Goal: Task Accomplishment & Management: Complete application form

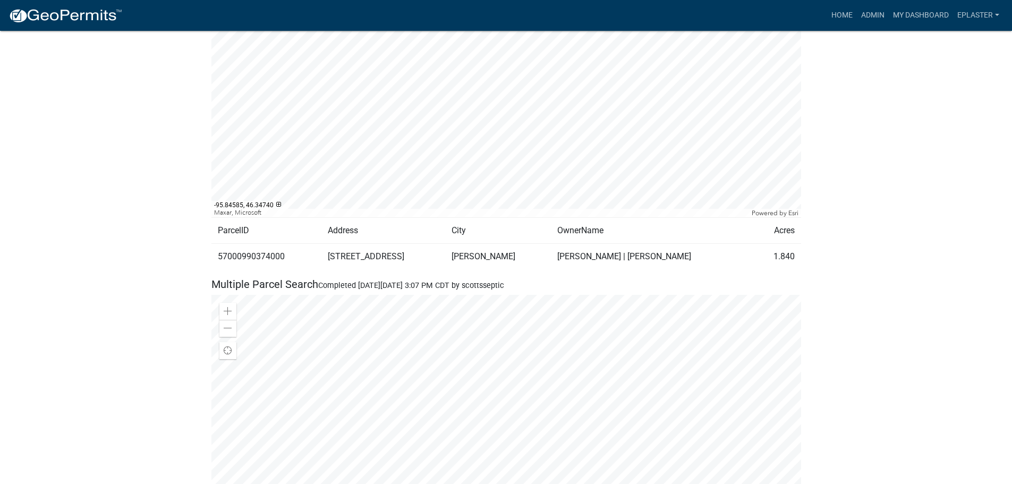
scroll to position [916, 0]
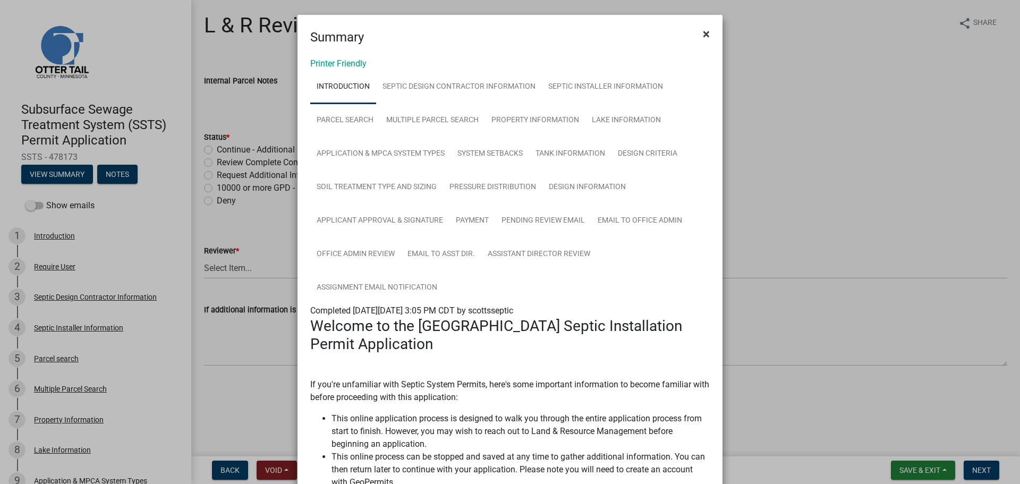
click at [703, 30] on span "×" at bounding box center [706, 34] width 7 height 15
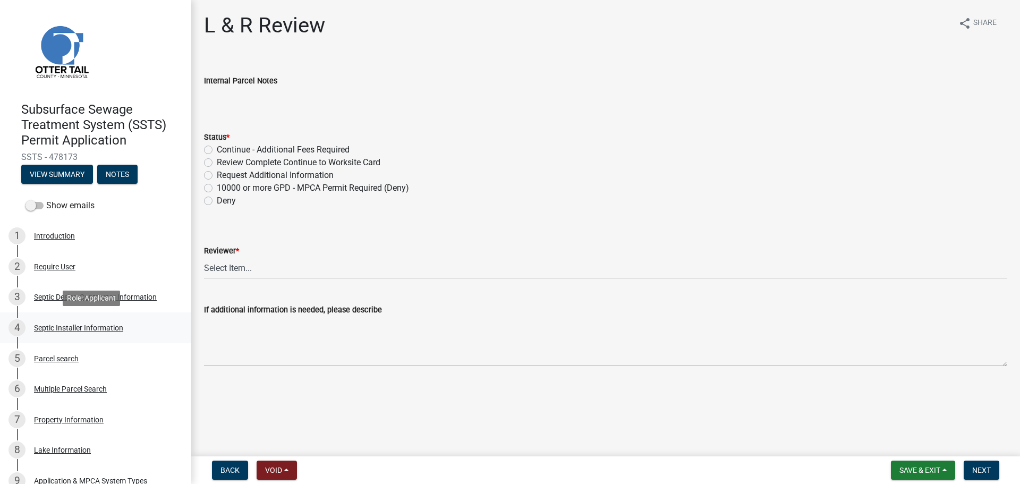
click at [89, 331] on div "Septic Installer Information" at bounding box center [78, 327] width 89 height 7
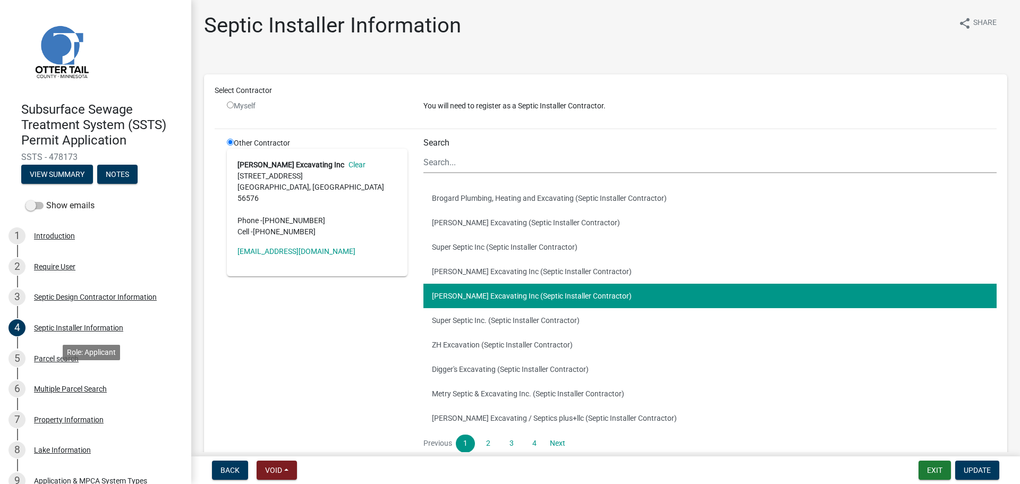
scroll to position [412, 0]
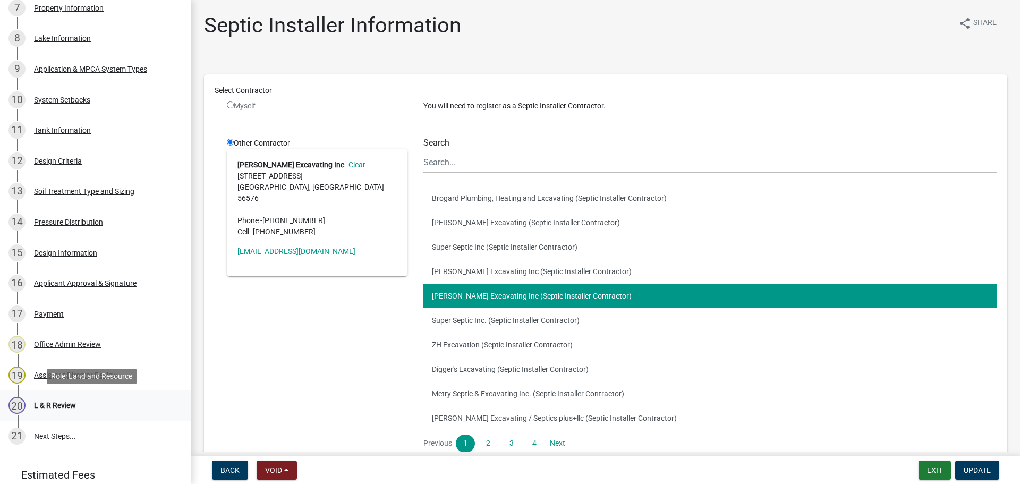
click at [86, 407] on div "20 L & R Review" at bounding box center [91, 405] width 166 height 17
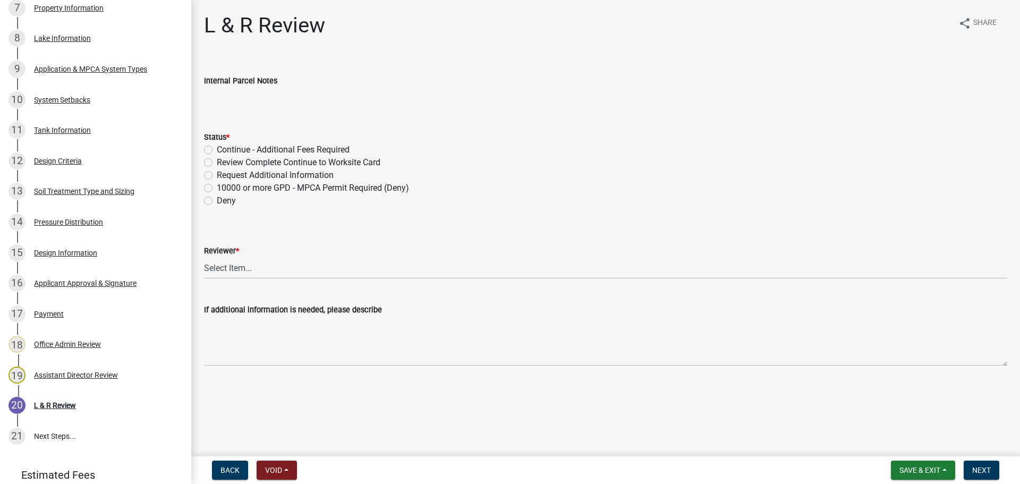
click at [217, 164] on label "Review Complete Continue to Worksite Card" at bounding box center [299, 162] width 164 height 13
click at [217, 163] on input "Review Complete Continue to Worksite Card" at bounding box center [220, 159] width 7 height 7
radio input "true"
click at [243, 276] on select "Select Item... Alexis Newark Andrea Perales Brittany Tollefson Elizabeth Plaste…" at bounding box center [605, 268] width 803 height 22
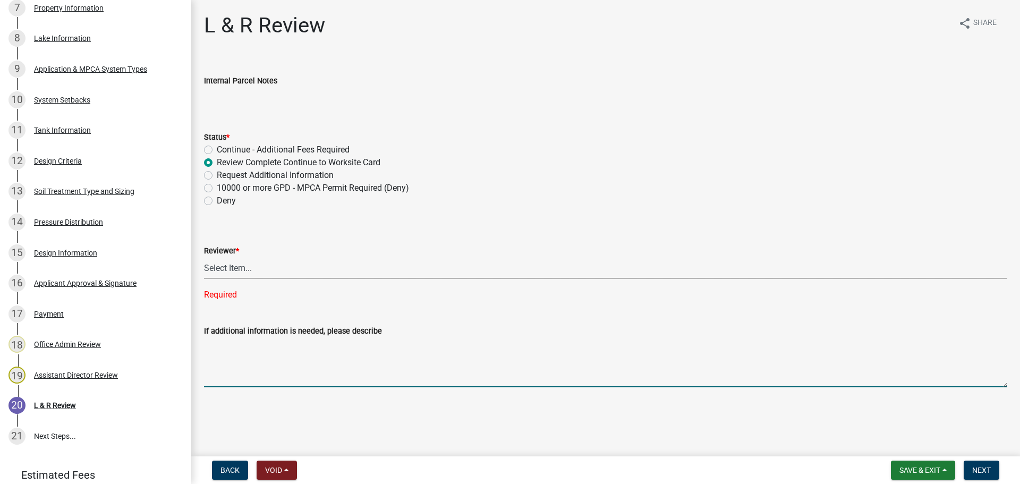
click at [253, 342] on textarea "If additional information is needed, please describe" at bounding box center [605, 362] width 803 height 50
click at [220, 257] on div "Reviewer *" at bounding box center [605, 250] width 803 height 13
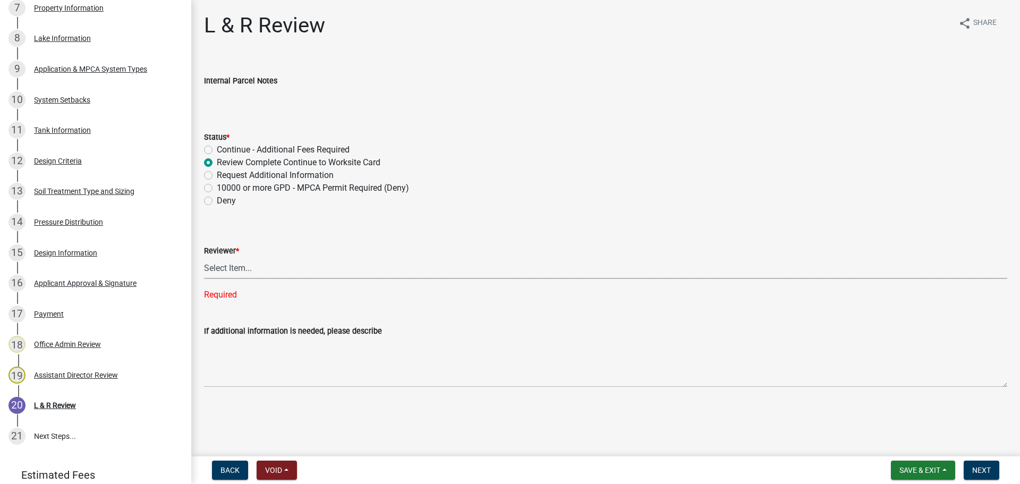
click at [222, 266] on select "Select Item... Alexis Newark Andrea Perales Brittany Tollefson Elizabeth Plaste…" at bounding box center [605, 268] width 803 height 22
click at [204, 257] on select "Select Item... Alexis Newark Andrea Perales Brittany Tollefson Elizabeth Plaste…" at bounding box center [605, 268] width 803 height 22
select select "bef7bfac-0505-4ed4-90ff-47b6907fb5e6"
click at [981, 473] on span "Next" at bounding box center [981, 470] width 19 height 8
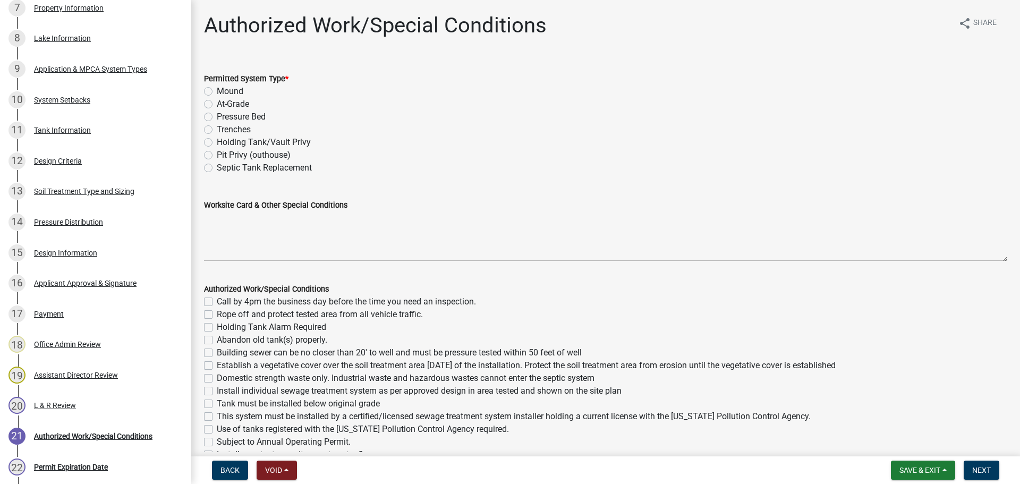
scroll to position [534, 0]
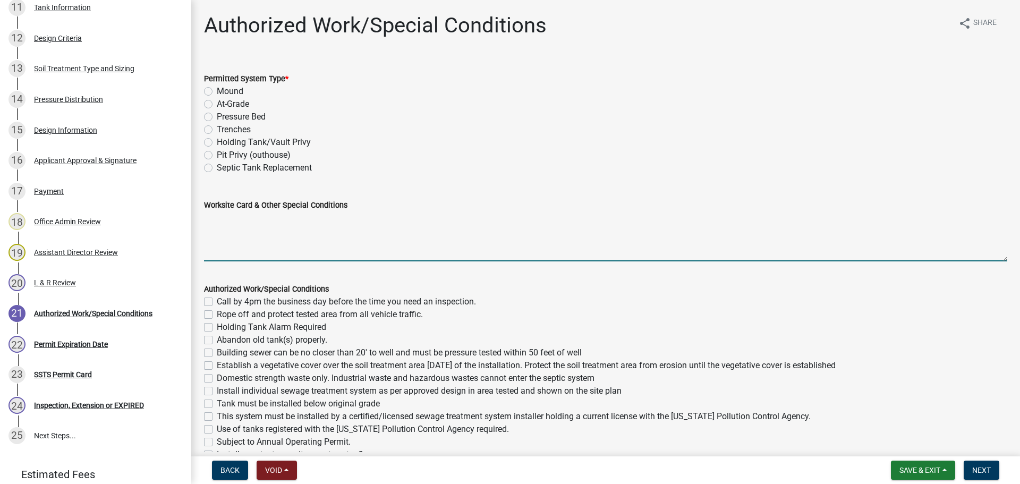
click at [233, 220] on textarea "Worksite Card & Other Special Conditions" at bounding box center [605, 236] width 803 height 50
paste textarea "# bedroom- TYPE Mound Install SIZE septic/lift tank LxW EZ Flow bed, LxW S.A.A,…"
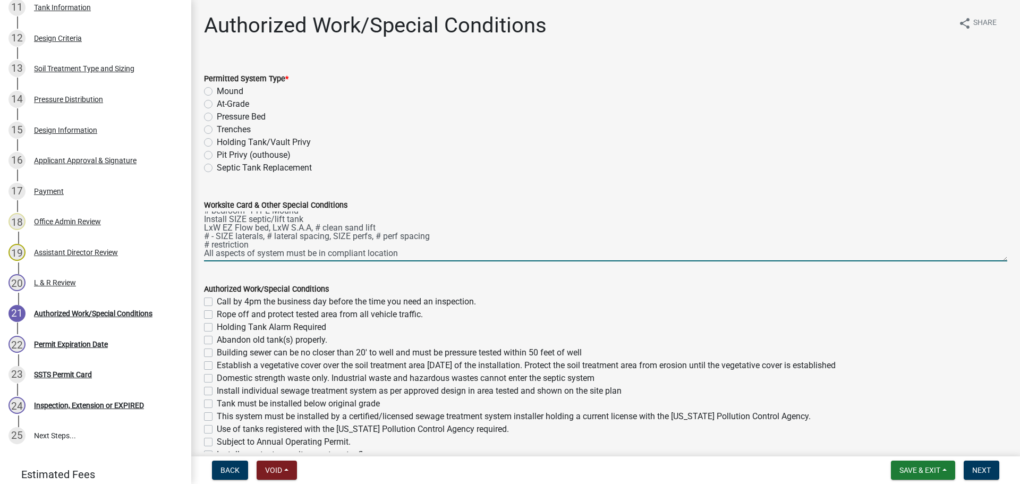
scroll to position [0, 0]
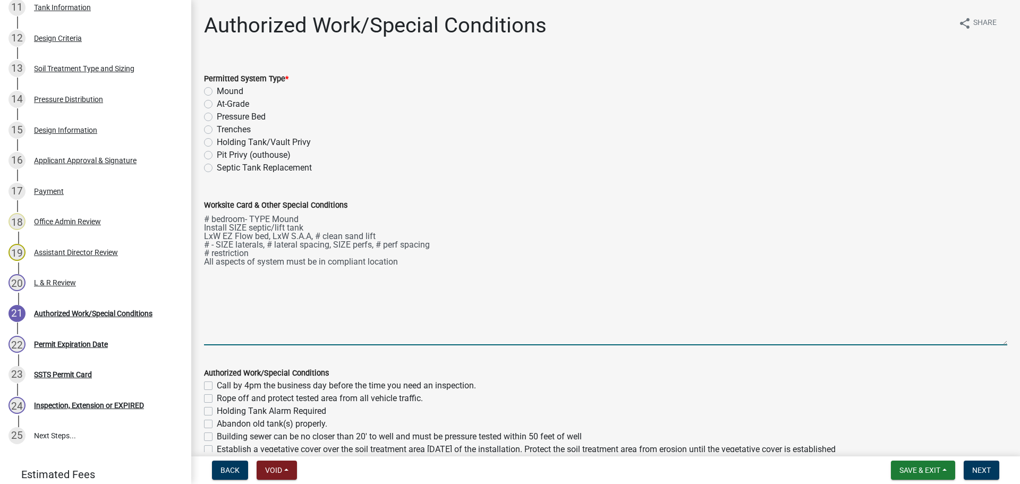
drag, startPoint x: 996, startPoint y: 259, endPoint x: 977, endPoint y: 343, distance: 86.7
click at [977, 343] on textarea "# bedroom- TYPE Mound Install SIZE septic/lift tank LxW EZ Flow bed, LxW S.A.A,…" at bounding box center [605, 278] width 803 height 134
type textarea "# bedroom- TYPE Mound Install SIZE septic/lift tank LxW EZ Flow bed, LxW S.A.A,…"
click at [217, 92] on label "Mound" at bounding box center [230, 91] width 27 height 13
click at [217, 92] on input "Mound" at bounding box center [220, 88] width 7 height 7
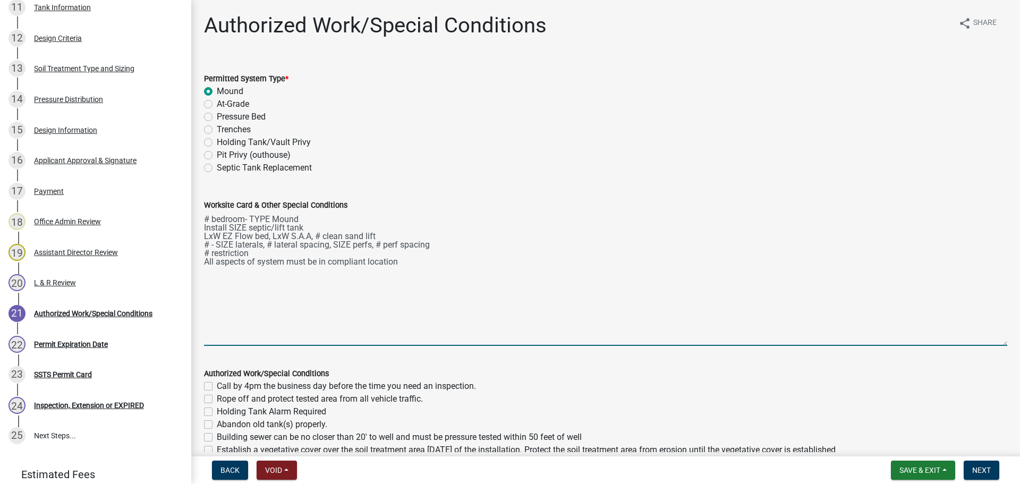
radio input "true"
click at [207, 216] on textarea "# bedroom- TYPE Mound Install SIZE septic/lift tank LxW EZ Flow bed, LxW S.A.A,…" at bounding box center [605, 278] width 803 height 134
click at [268, 220] on textarea "5 bedroom- TYPE Mound Install SIZE septic/lift tank LxW EZ Flow bed, LxW S.A.A,…" at bounding box center [605, 278] width 803 height 134
click at [244, 228] on textarea "5 bedroom- Type III Mound Install SIZE septic/lift tank LxW EZ Flow bed, LxW S.…" at bounding box center [605, 278] width 803 height 134
click at [218, 235] on textarea "5 bedroom- Type III Mound Install 1500/2 septic tank and 1000 gal lift tank LxW…" at bounding box center [605, 278] width 803 height 134
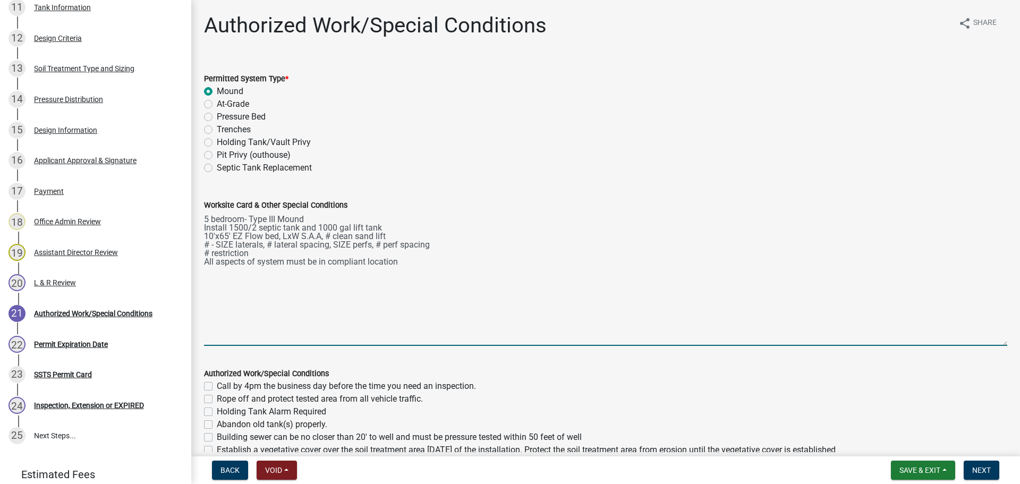
click at [295, 236] on textarea "5 bedroom- Type III Mound Install 1500/2 septic tank and 1000 gal lift tank 10'…" at bounding box center [605, 278] width 803 height 134
click at [321, 219] on textarea "5 bedroom- Type III Mound Install 1500/2 septic tank and 1000 gal lift tank 10'…" at bounding box center [605, 278] width 803 height 134
click at [341, 233] on textarea "5 bedroom- Type III Center-fed Mound Install 1500/2 septic tank and 1000 gal li…" at bounding box center [605, 278] width 803 height 134
click at [207, 242] on textarea "5 bedroom- Type III Center-fed Mound Install 1500/2 septic tank and 1000 gal li…" at bounding box center [605, 278] width 803 height 134
click at [232, 243] on textarea "5 bedroom- Type III Center-fed Mound Install 1500/2 septic tank and 1000 gal li…" at bounding box center [605, 278] width 803 height 134
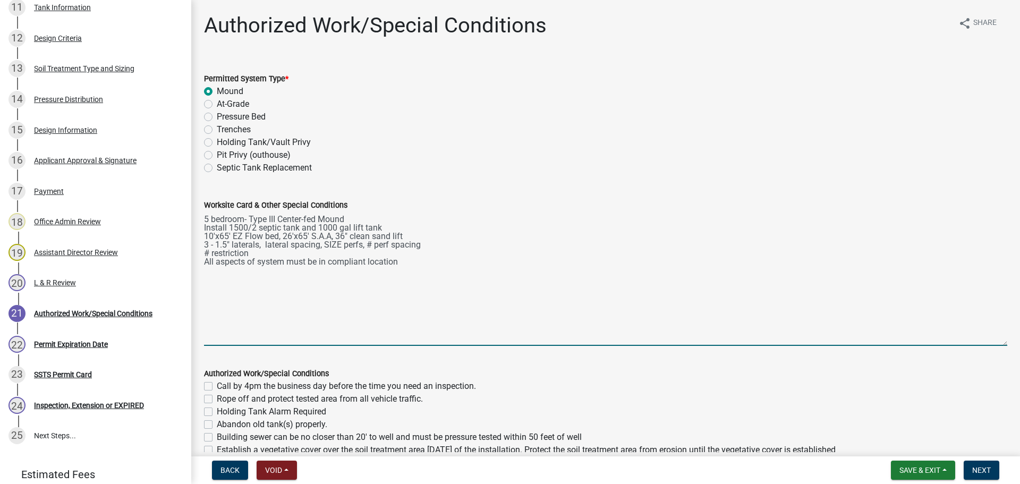
click at [208, 253] on textarea "5 bedroom- Type III Center-fed Mound Install 1500/2 septic tank and 1000 gal li…" at bounding box center [605, 278] width 803 height 134
drag, startPoint x: 327, startPoint y: 242, endPoint x: 262, endPoint y: 244, distance: 64.8
click at [262, 244] on textarea "5 bedroom- Type III Center-fed Mound Install 1500/2 septic tank and 1000 gal li…" at bounding box center [605, 278] width 803 height 134
drag, startPoint x: 281, startPoint y: 244, endPoint x: 264, endPoint y: 243, distance: 17.0
click at [264, 243] on textarea "5 bedroom- Type III Center-fed Mound Install 1500/2 septic tank and 1000 gal li…" at bounding box center [605, 278] width 803 height 134
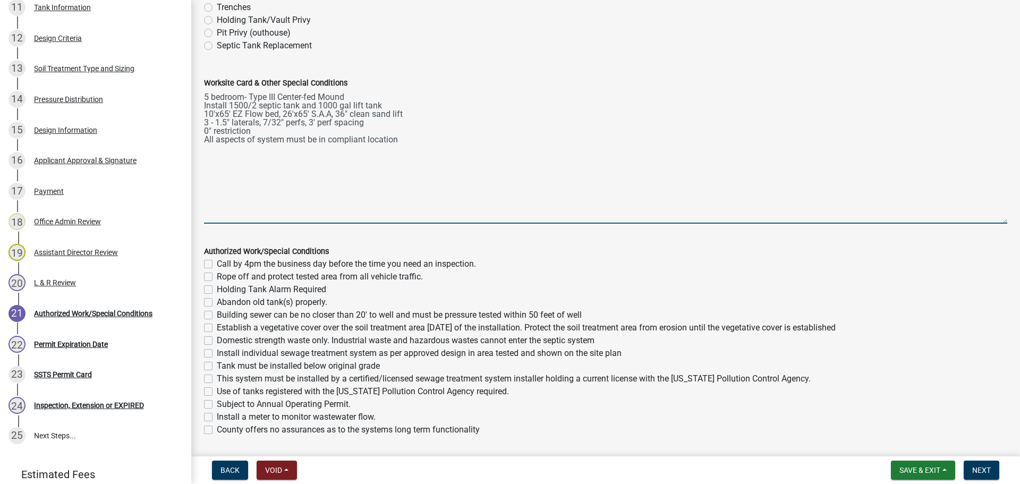
scroll to position [173, 0]
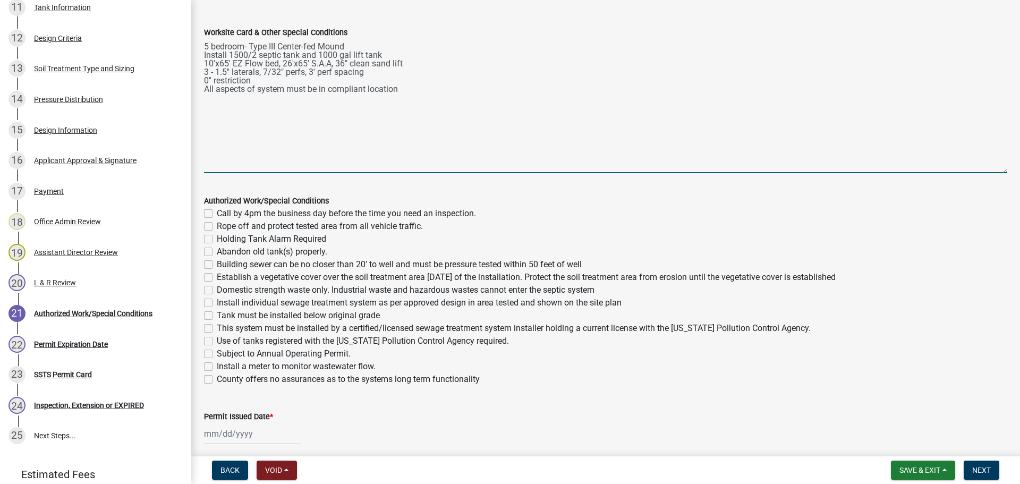
type textarea "5 bedroom- Type III Center-fed Mound Install 1500/2 septic tank and 1000 gal li…"
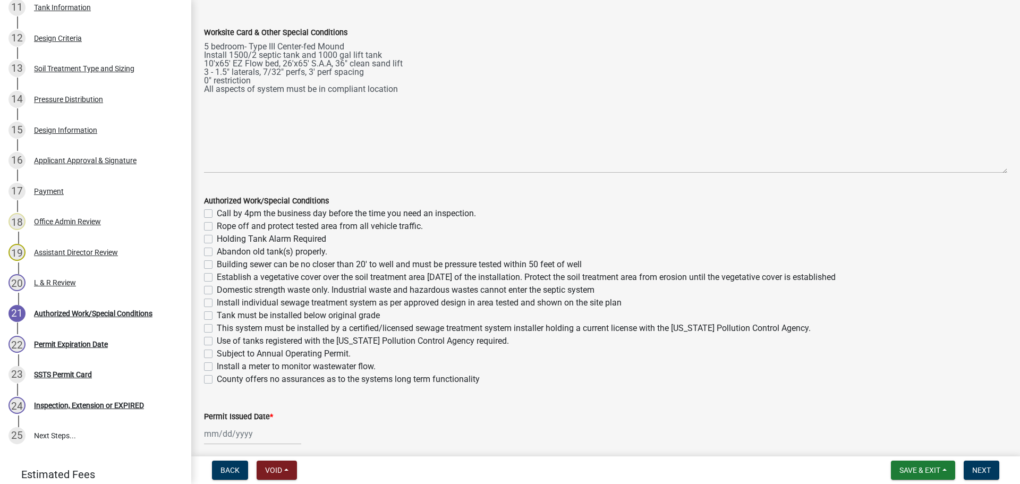
click at [217, 211] on label "Call by 4pm the business day before the time you need an inspection." at bounding box center [346, 213] width 259 height 13
click at [217, 211] on input "Call by 4pm the business day before the time you need an inspection." at bounding box center [220, 210] width 7 height 7
checkbox input "true"
checkbox input "false"
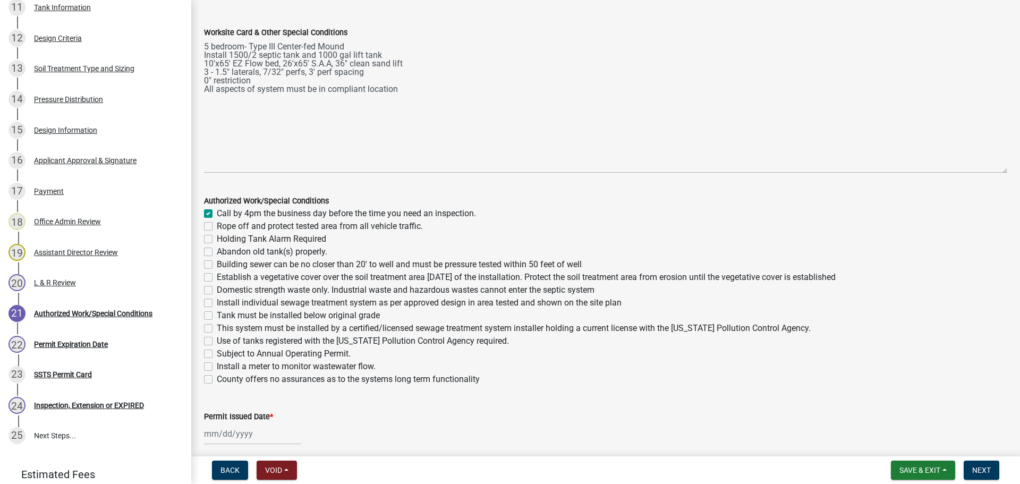
checkbox input "false"
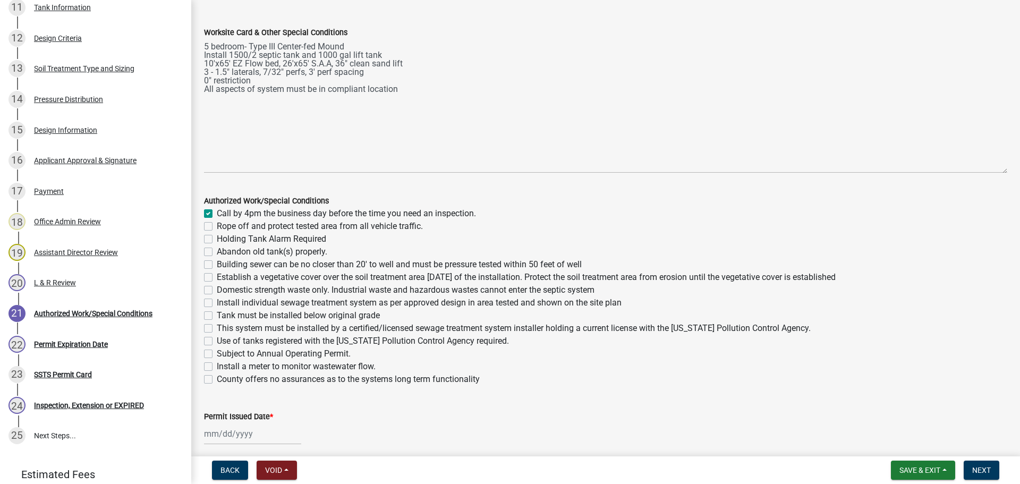
checkbox input "false"
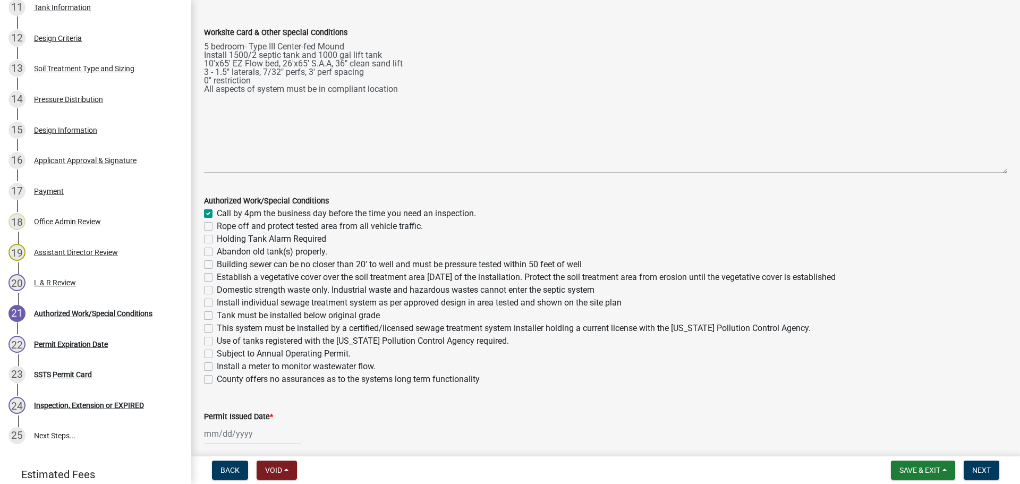
checkbox input "false"
click at [217, 224] on label "Rope off and protect tested area from all vehicle traffic." at bounding box center [320, 226] width 206 height 13
click at [217, 224] on input "Rope off and protect tested area from all vehicle traffic." at bounding box center [220, 223] width 7 height 7
checkbox input "true"
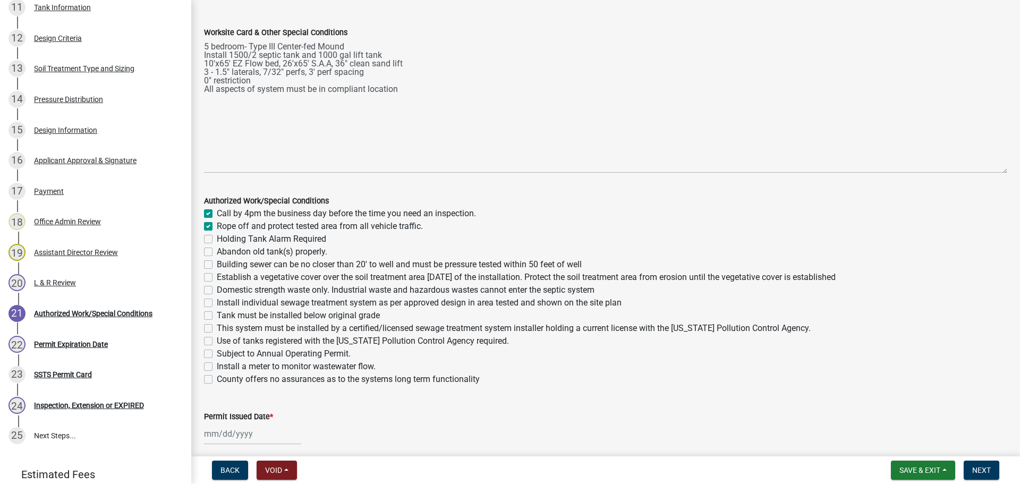
checkbox input "true"
checkbox input "false"
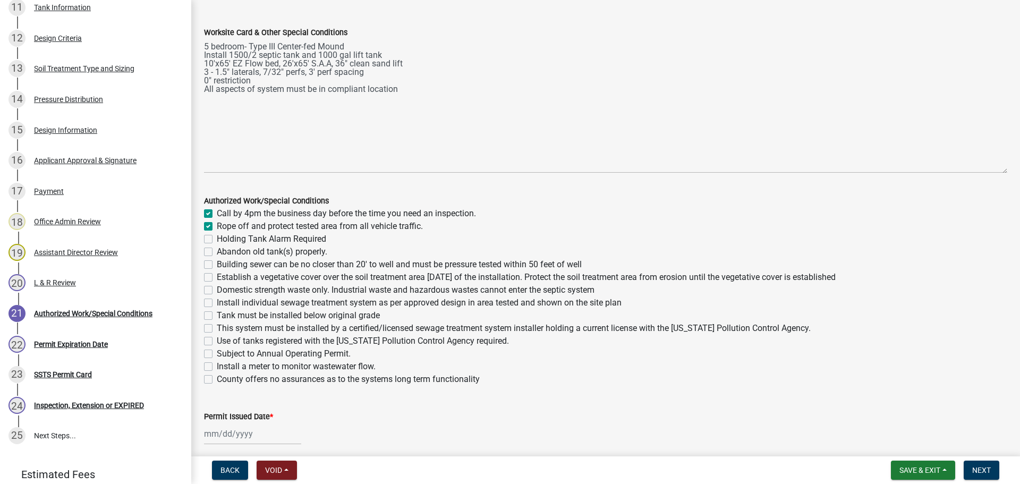
checkbox input "false"
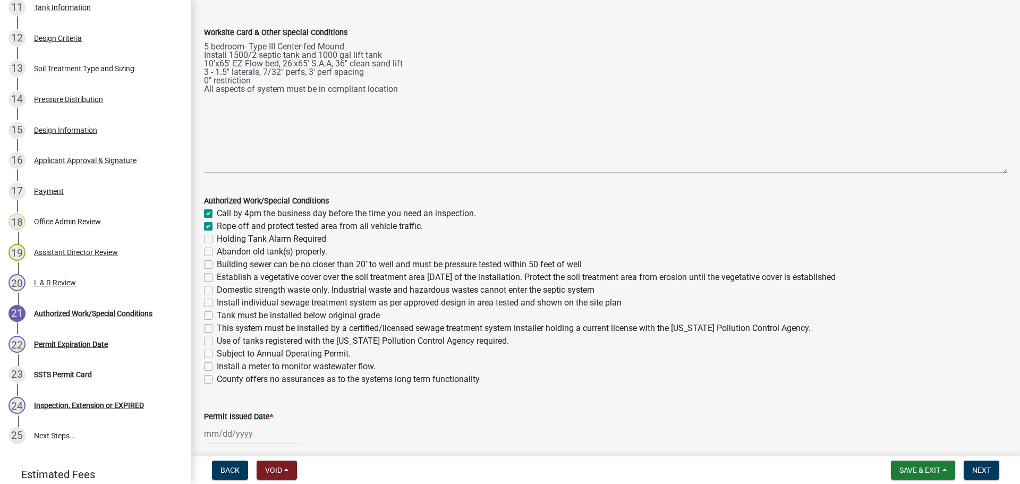
checkbox input "false"
click at [217, 240] on label "Holding Tank Alarm Required" at bounding box center [271, 239] width 109 height 13
click at [217, 240] on input "Holding Tank Alarm Required" at bounding box center [220, 236] width 7 height 7
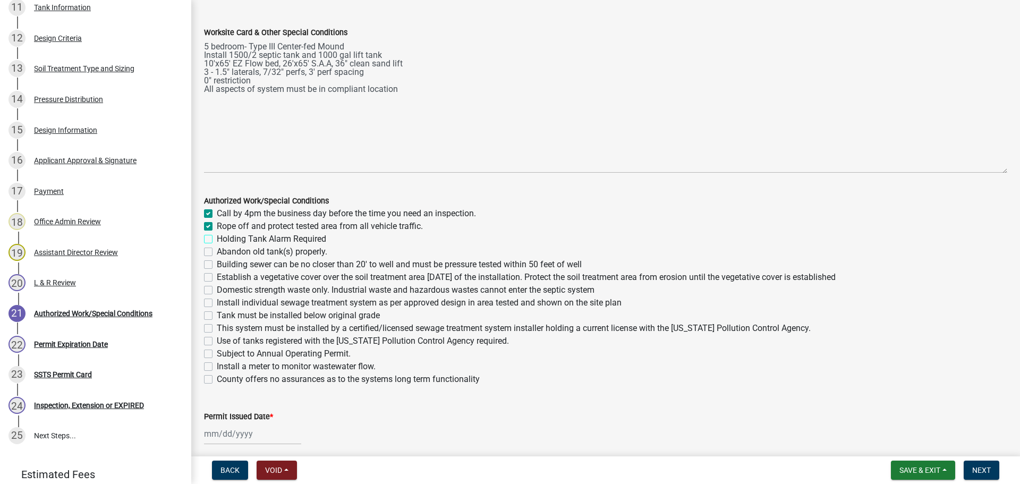
checkbox input "true"
checkbox input "false"
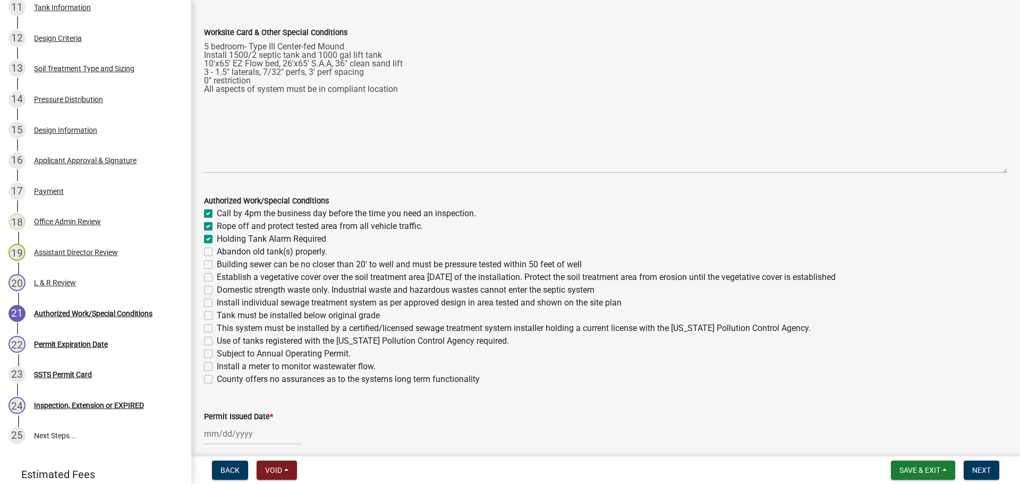
checkbox input "false"
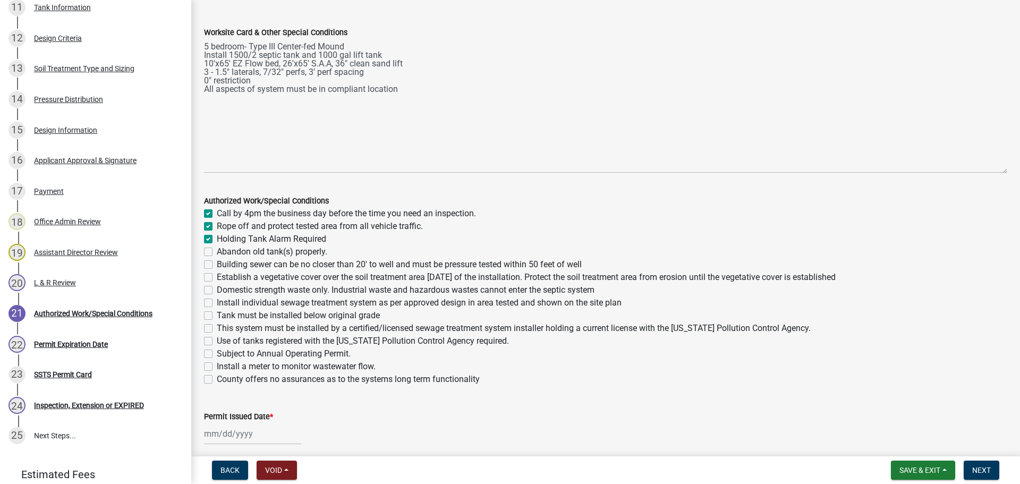
checkbox input "false"
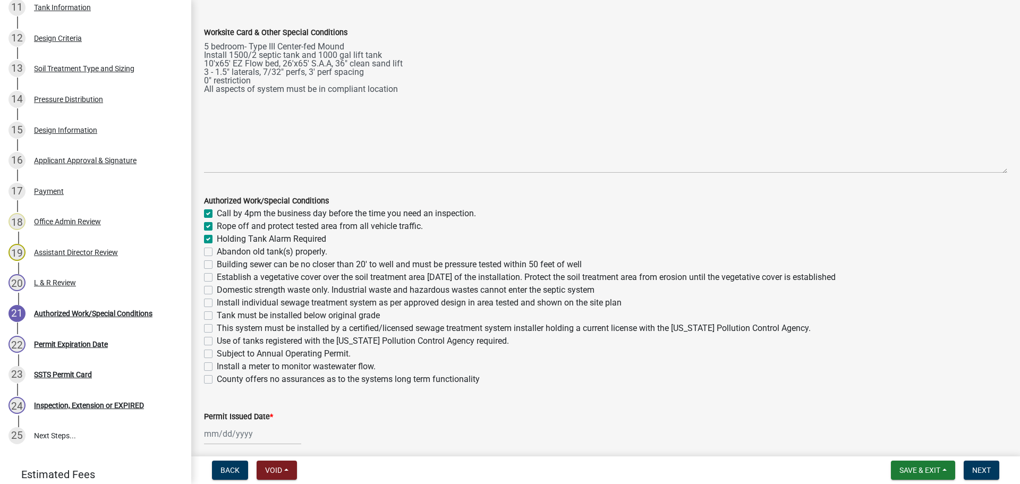
click at [217, 239] on label "Holding Tank Alarm Required" at bounding box center [271, 239] width 109 height 13
click at [217, 239] on input "Holding Tank Alarm Required" at bounding box center [220, 236] width 7 height 7
checkbox input "false"
checkbox input "true"
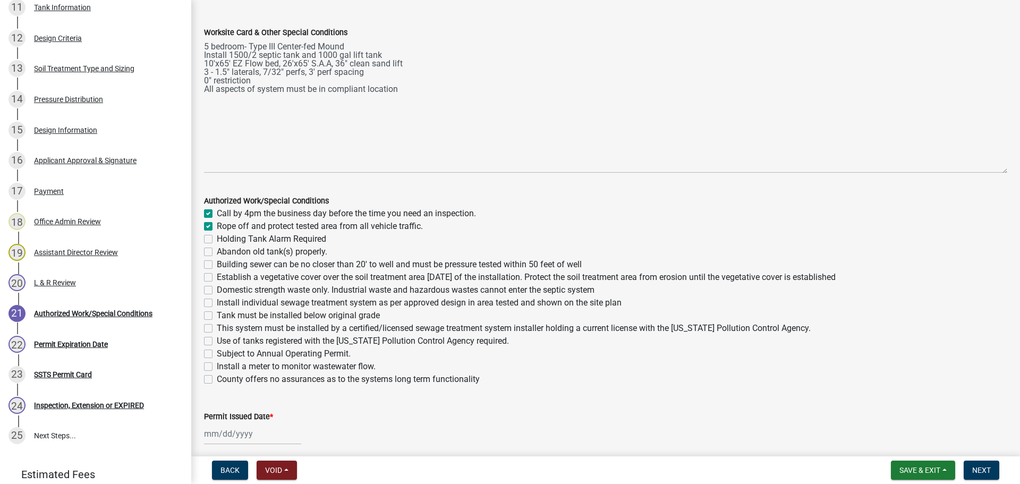
checkbox input "false"
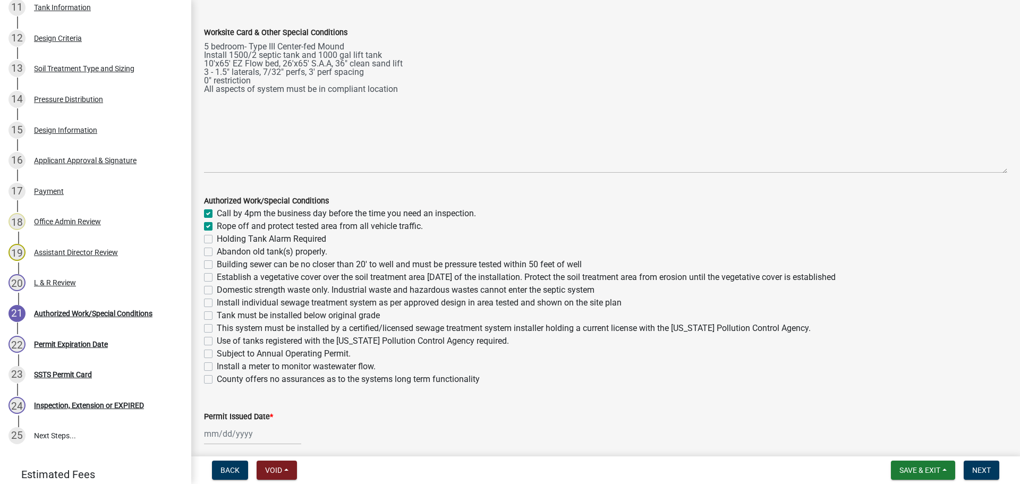
checkbox input "false"
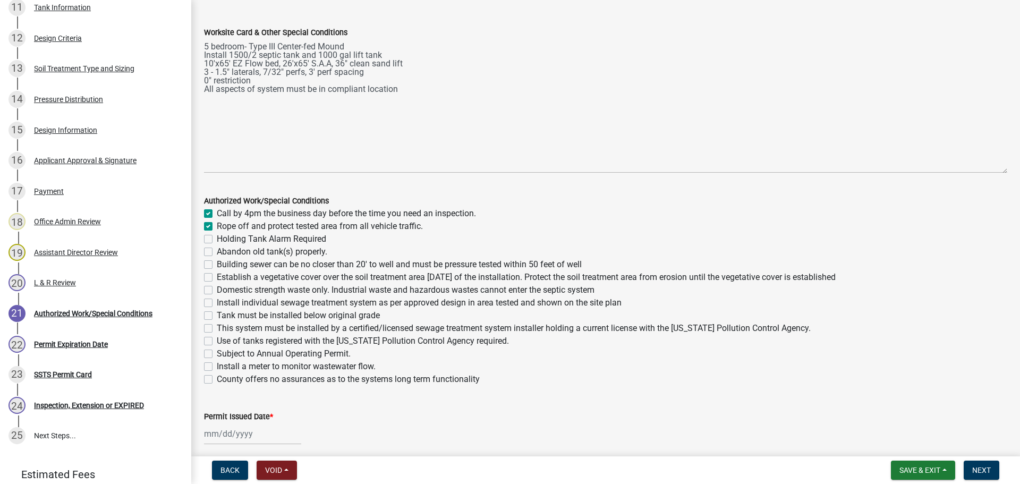
checkbox input "false"
click at [217, 251] on label "Abandon old tank(s) properly." at bounding box center [272, 251] width 110 height 13
click at [217, 251] on input "Abandon old tank(s) properly." at bounding box center [220, 248] width 7 height 7
checkbox input "true"
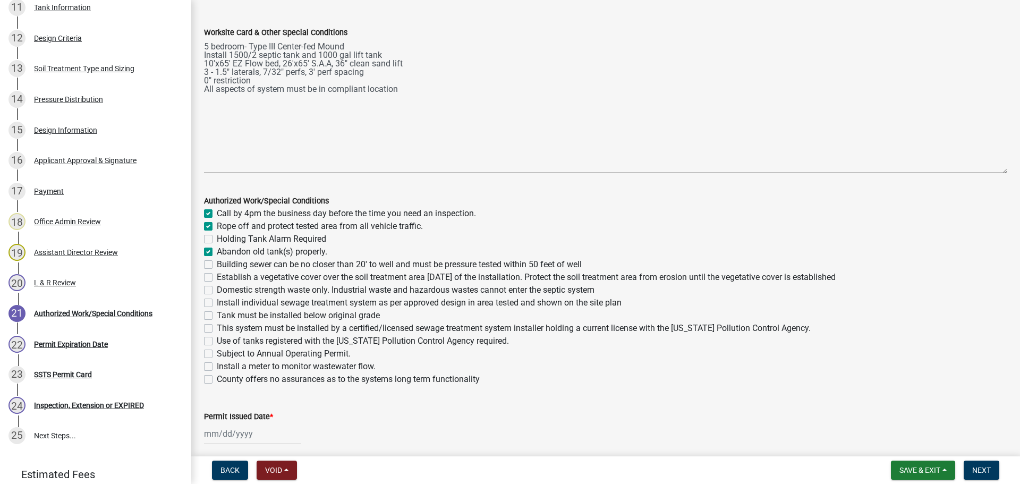
checkbox input "true"
checkbox input "false"
checkbox input "true"
checkbox input "false"
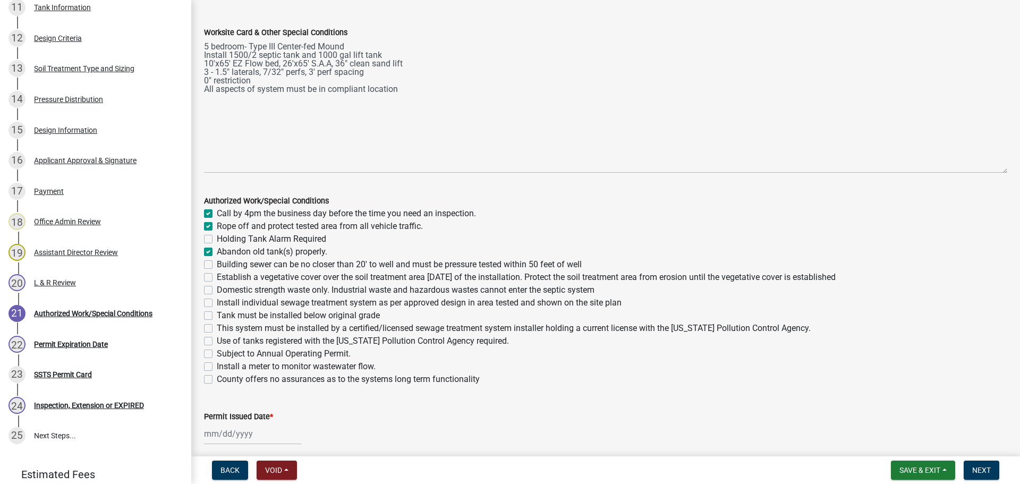
checkbox input "false"
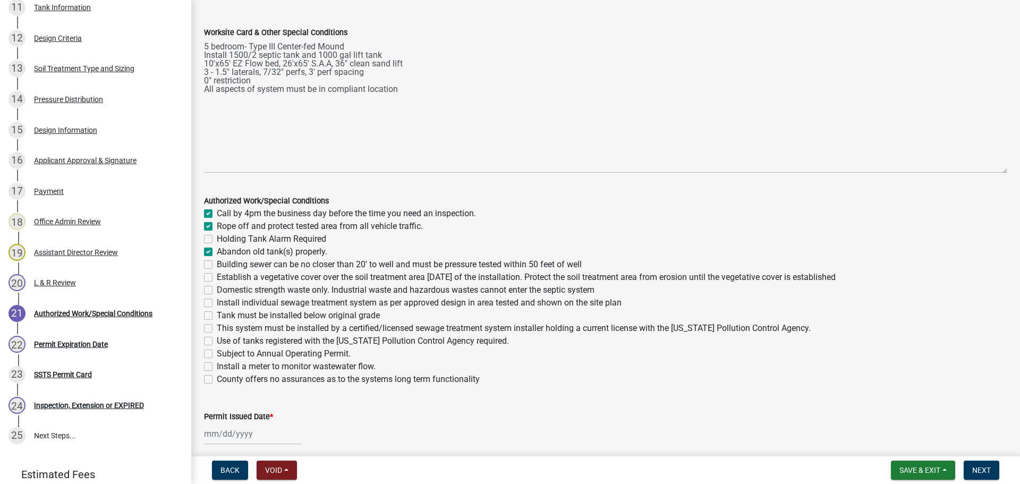
checkbox input "false"
click at [217, 266] on label "Building sewer can be no closer than 20' to well and must be pressure tested wi…" at bounding box center [399, 264] width 365 height 13
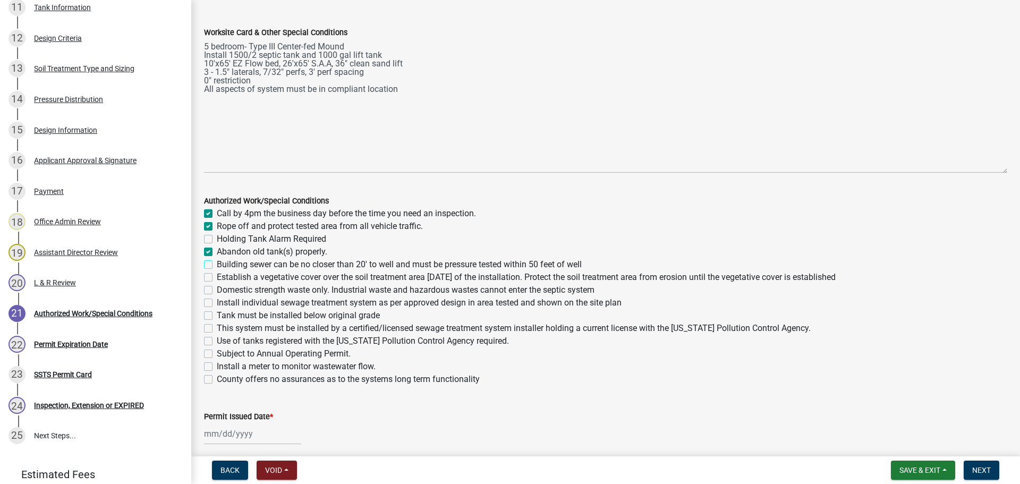
click at [217, 265] on input "Building sewer can be no closer than 20' to well and must be pressure tested wi…" at bounding box center [220, 261] width 7 height 7
checkbox input "true"
checkbox input "false"
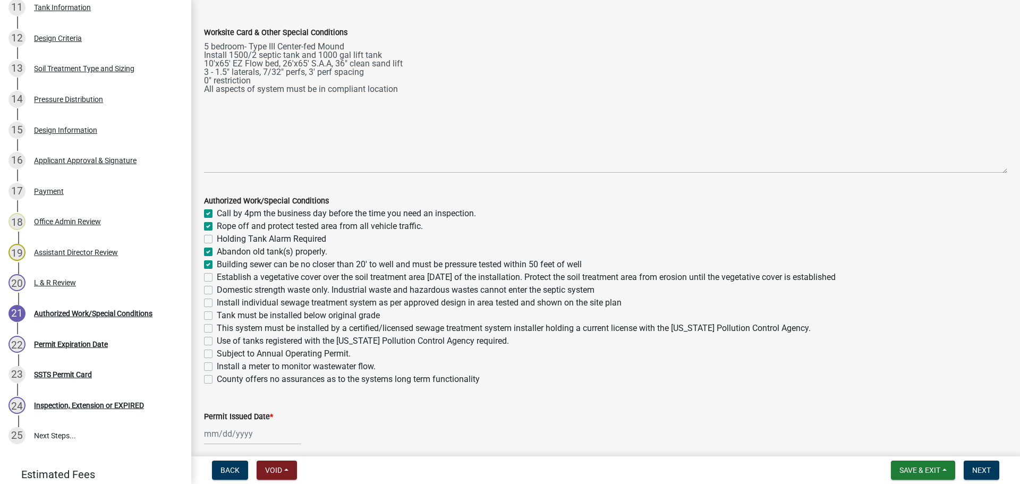
checkbox input "true"
checkbox input "false"
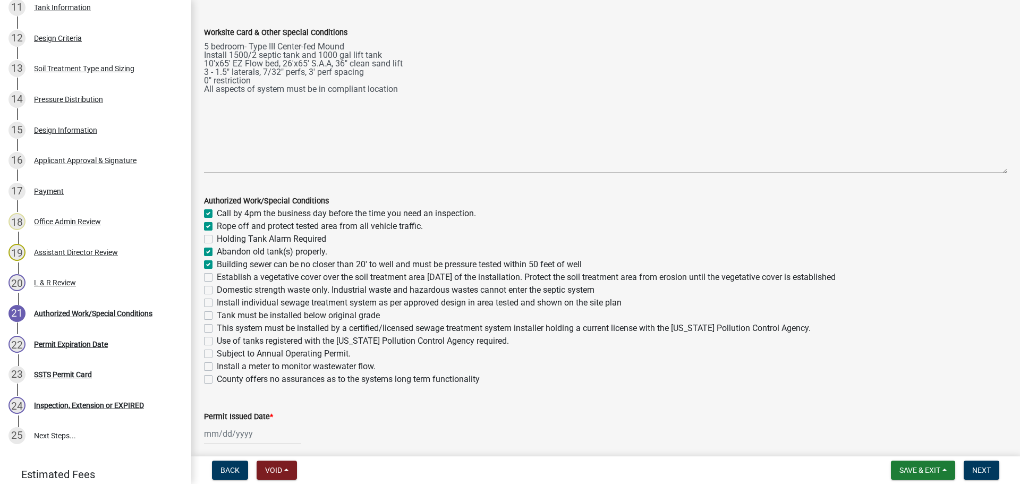
checkbox input "false"
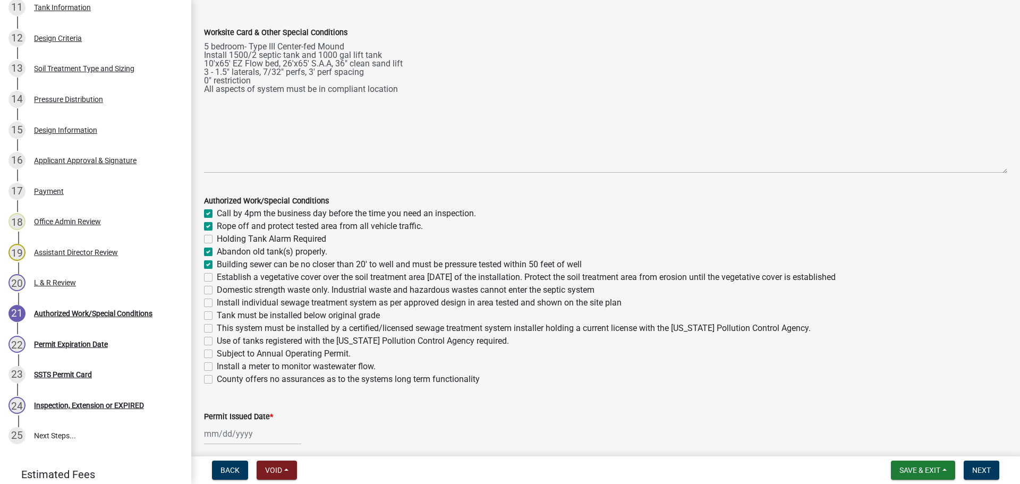
checkbox input "false"
click at [217, 274] on label "Establish a vegetative cover over the soil treatment area within 30 days of the…" at bounding box center [526, 277] width 619 height 13
click at [217, 274] on input "Establish a vegetative cover over the soil treatment area within 30 days of the…" at bounding box center [220, 274] width 7 height 7
checkbox input "true"
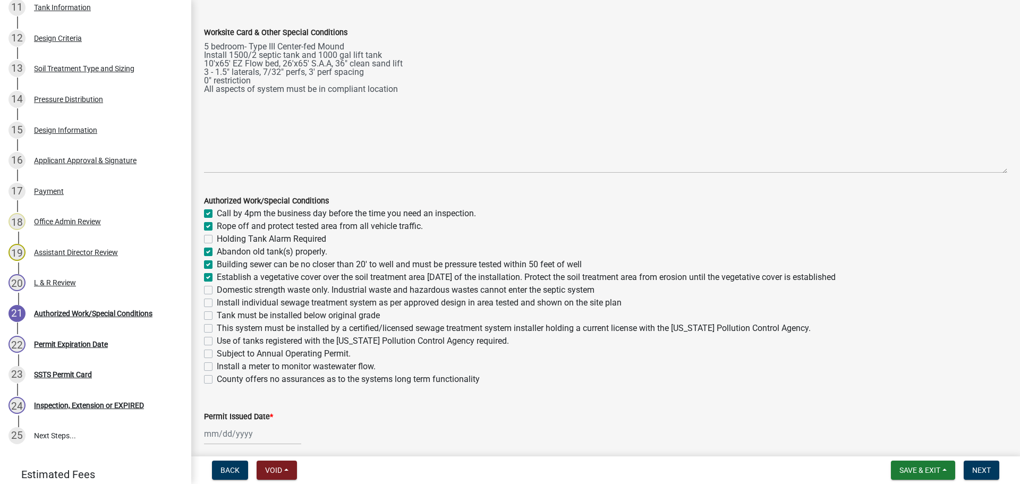
checkbox input "true"
checkbox input "false"
checkbox input "true"
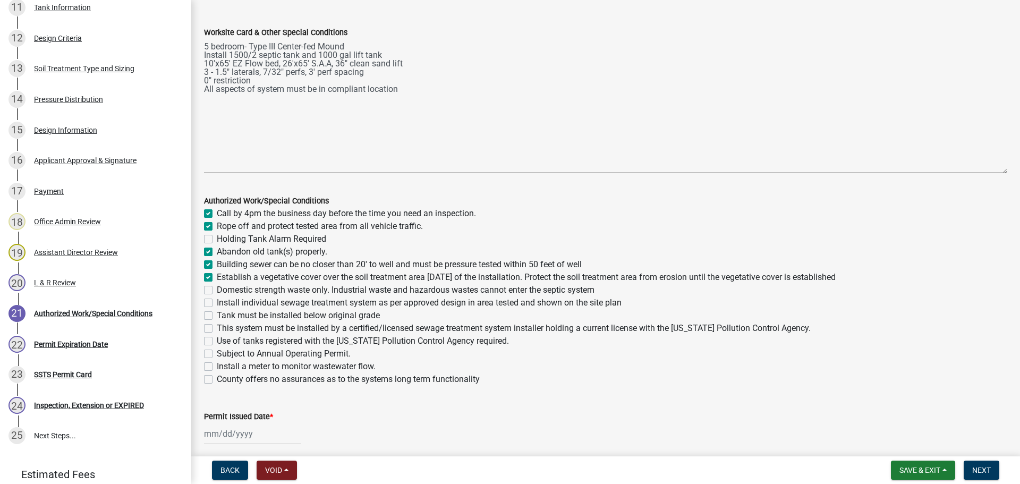
checkbox input "false"
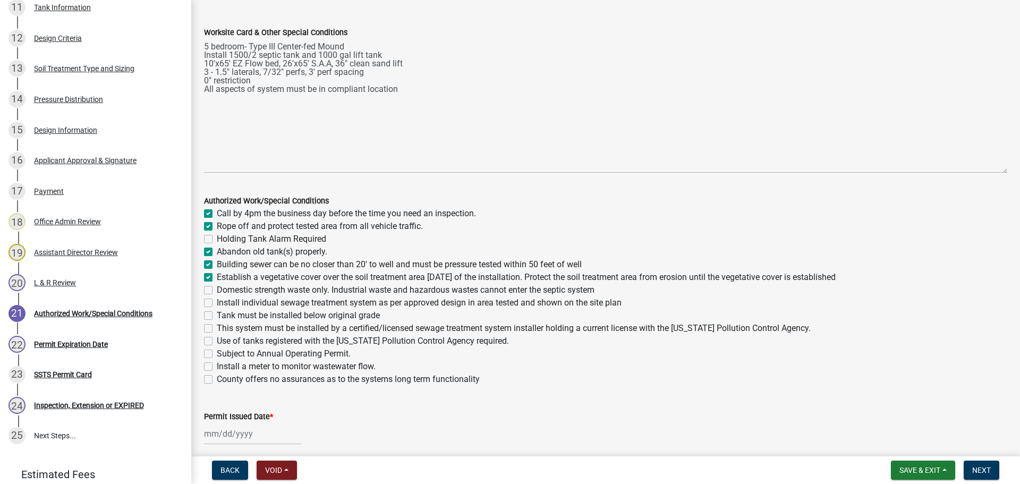
checkbox input "false"
click at [217, 286] on label "Domestic strength waste only. Industrial waste and hazardous wastes cannot ente…" at bounding box center [406, 290] width 378 height 13
click at [217, 286] on input "Domestic strength waste only. Industrial waste and hazardous wastes cannot ente…" at bounding box center [220, 287] width 7 height 7
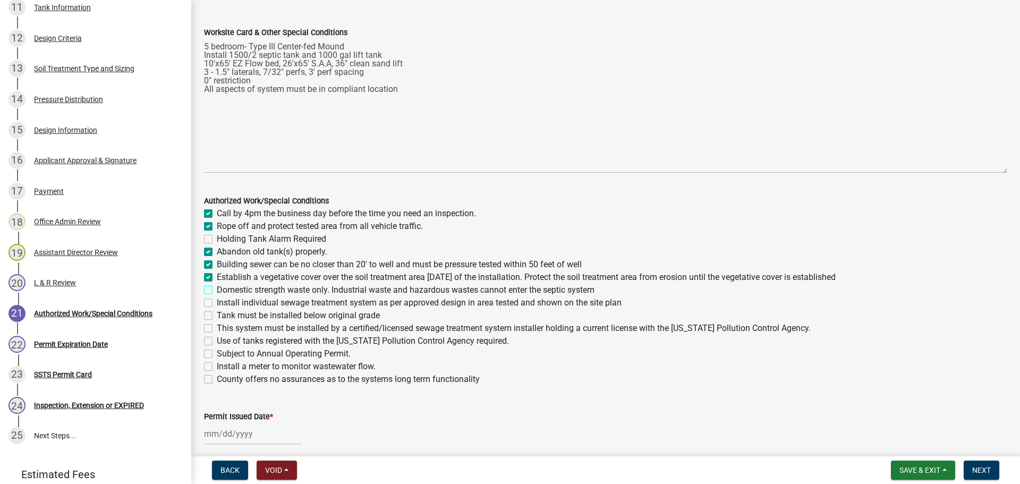
checkbox input "true"
checkbox input "false"
checkbox input "true"
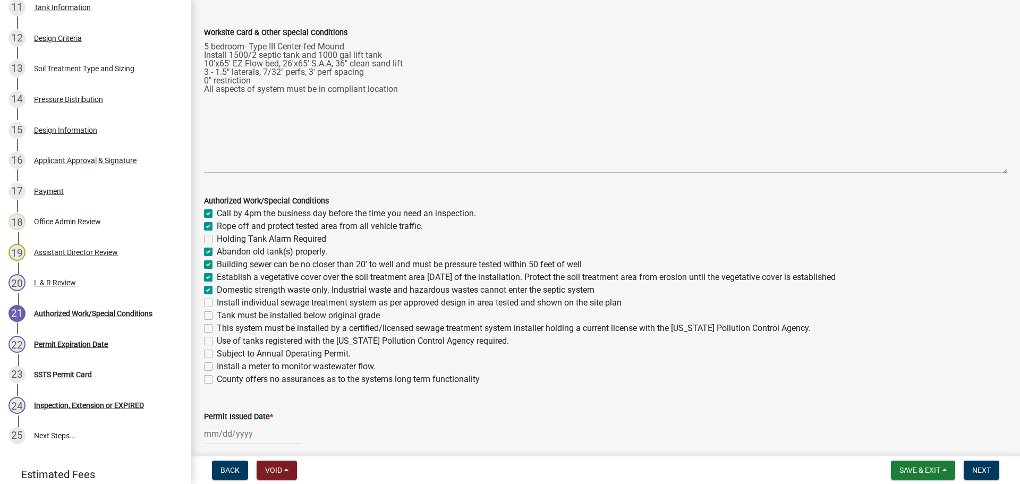
checkbox input "true"
checkbox input "false"
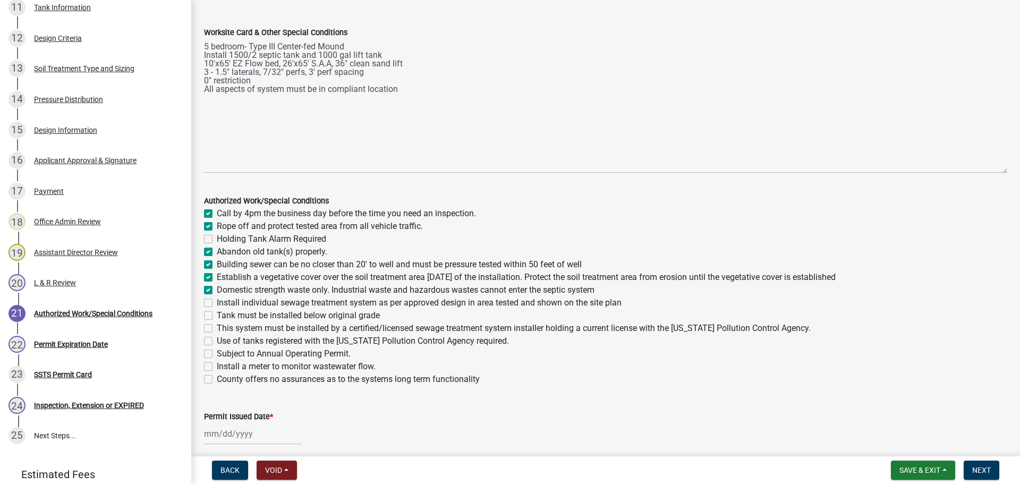
checkbox input "false"
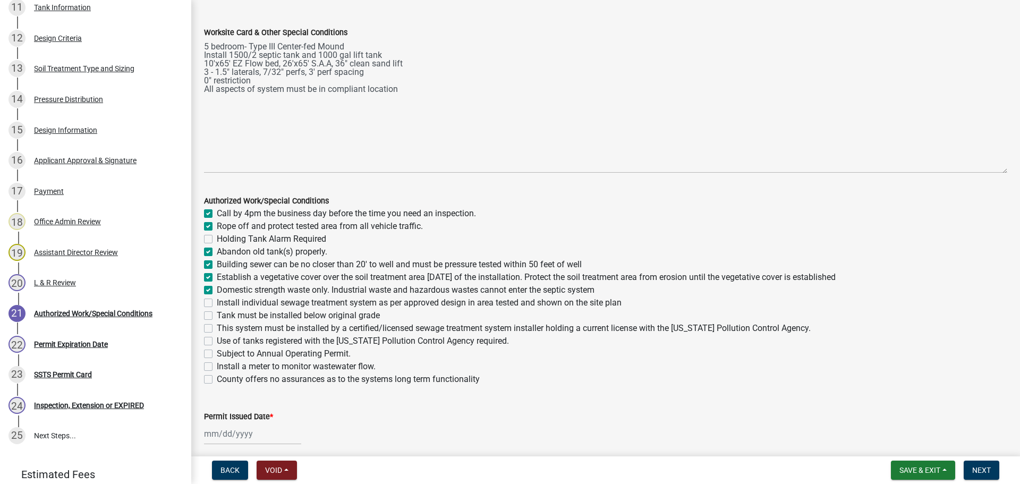
click at [217, 299] on label "Install individual sewage treatment system as per approved design in area teste…" at bounding box center [419, 302] width 405 height 13
click at [217, 299] on input "Install individual sewage treatment system as per approved design in area teste…" at bounding box center [220, 299] width 7 height 7
checkbox input "true"
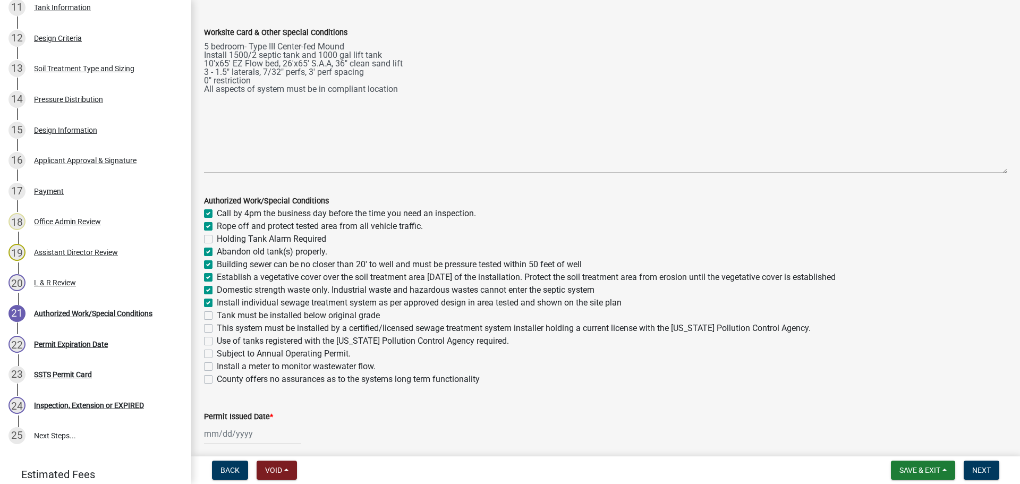
checkbox input "false"
checkbox input "true"
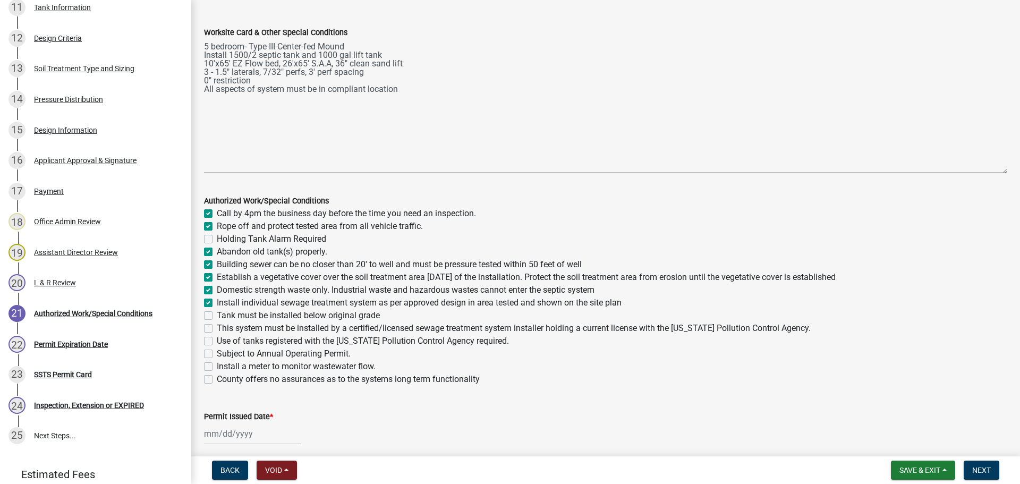
checkbox input "true"
checkbox input "false"
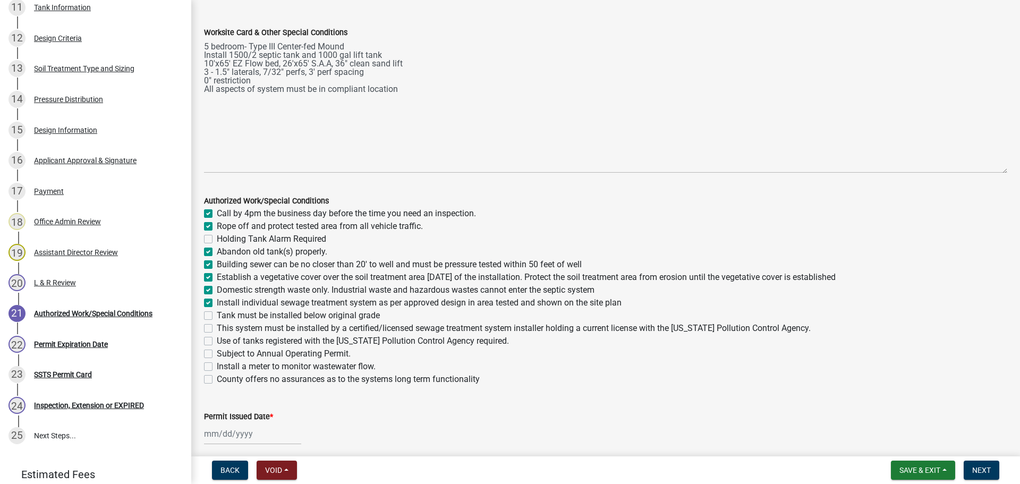
checkbox input "false"
click at [217, 316] on label "Tank must be installed below original grade" at bounding box center [298, 315] width 163 height 13
click at [217, 316] on input "Tank must be installed below original grade" at bounding box center [220, 312] width 7 height 7
checkbox input "true"
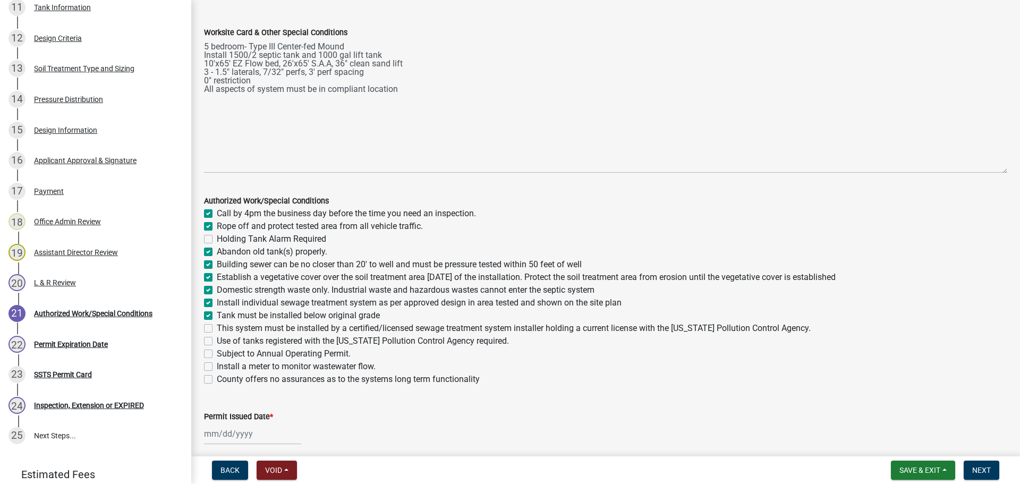
checkbox input "true"
checkbox input "false"
checkbox input "true"
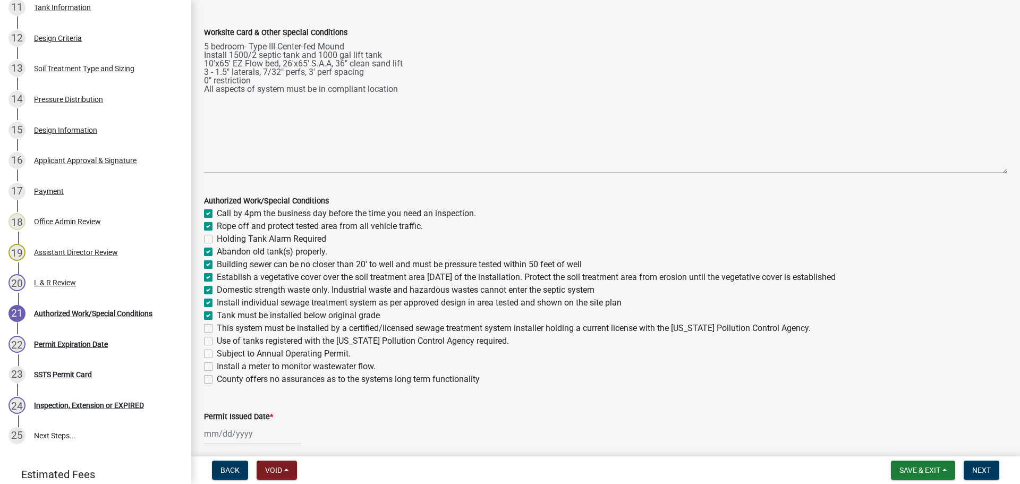
checkbox input "true"
checkbox input "false"
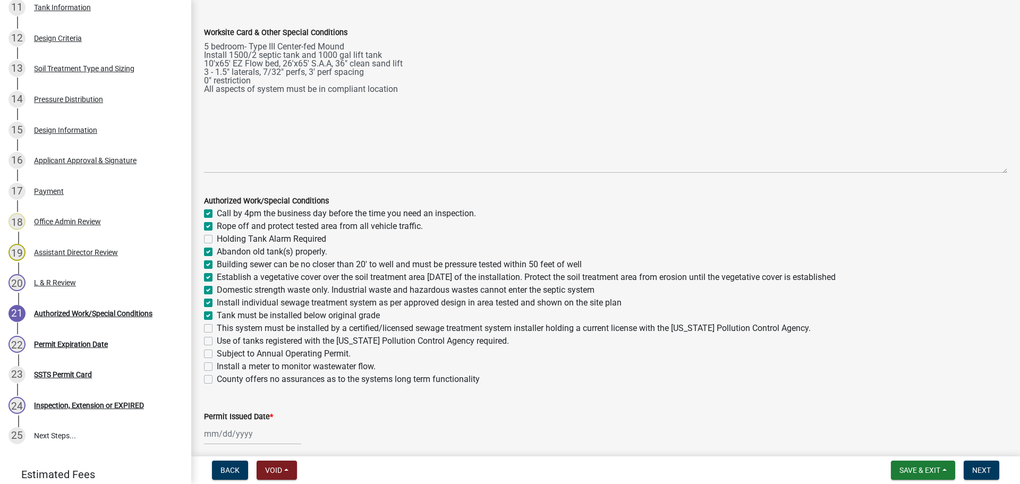
checkbox input "false"
click at [217, 324] on label "This system must be installed by a certified/licensed sewage treatment system i…" at bounding box center [514, 328] width 594 height 13
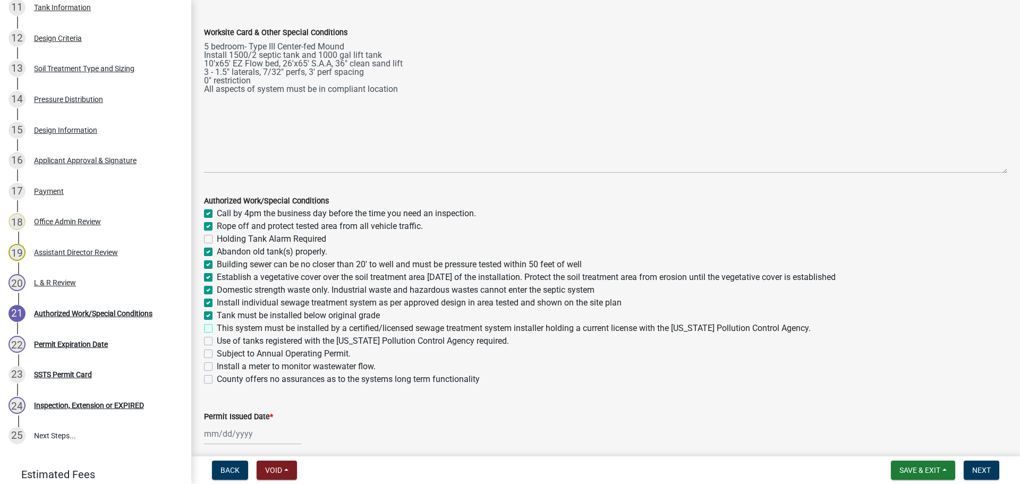
click at [217, 324] on input "This system must be installed by a certified/licensed sewage treatment system i…" at bounding box center [220, 325] width 7 height 7
checkbox input "true"
checkbox input "false"
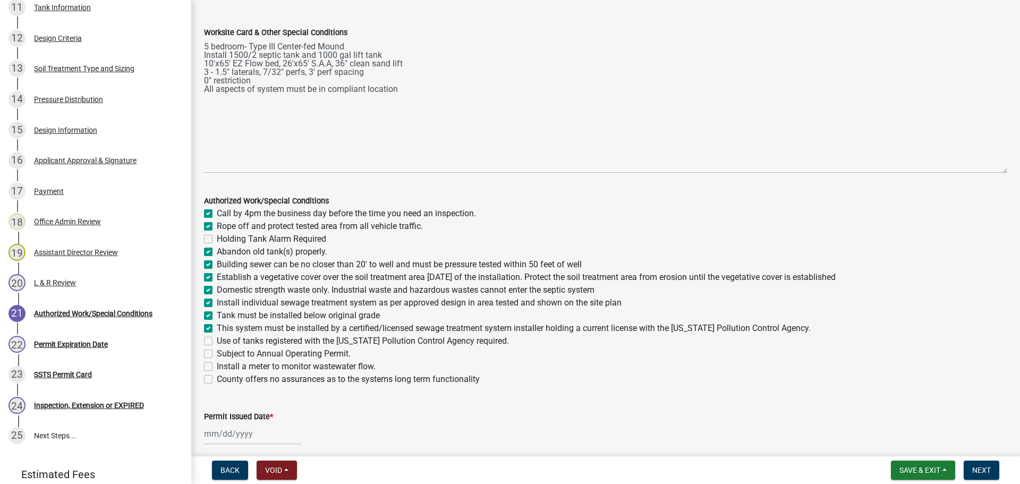
checkbox input "true"
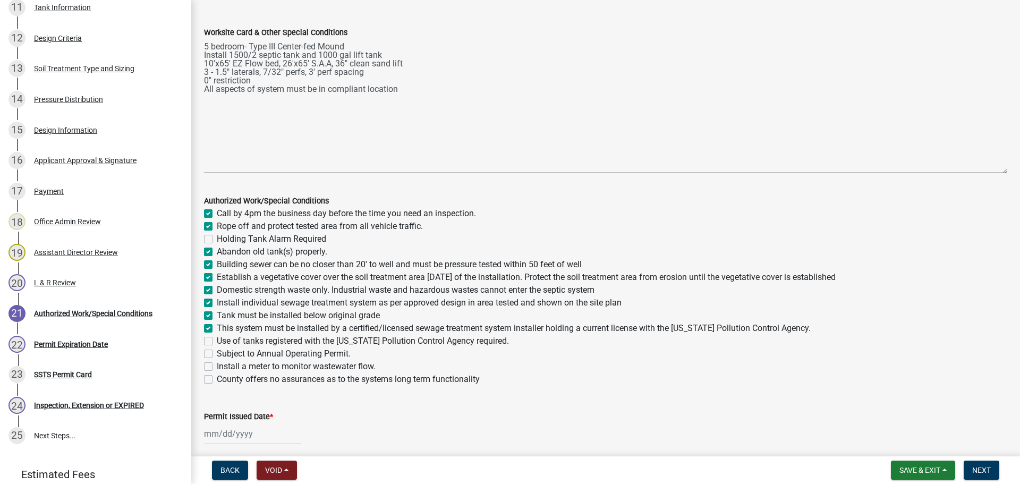
checkbox input "true"
checkbox input "false"
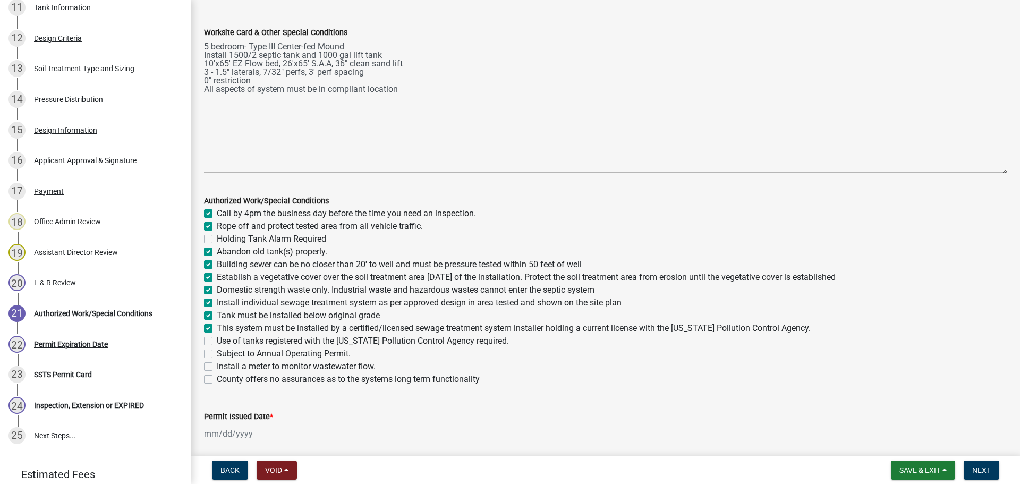
checkbox input "false"
click at [217, 338] on label "Use of tanks registered with the Minnesota Pollution Control Agency required." at bounding box center [363, 341] width 292 height 13
click at [217, 338] on input "Use of tanks registered with the Minnesota Pollution Control Agency required." at bounding box center [220, 338] width 7 height 7
checkbox input "true"
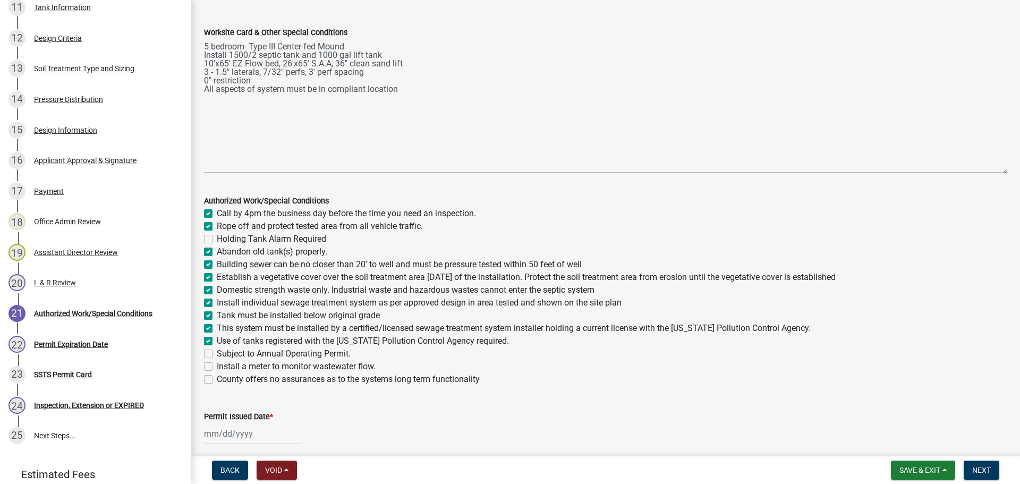
checkbox input "true"
checkbox input "false"
checkbox input "true"
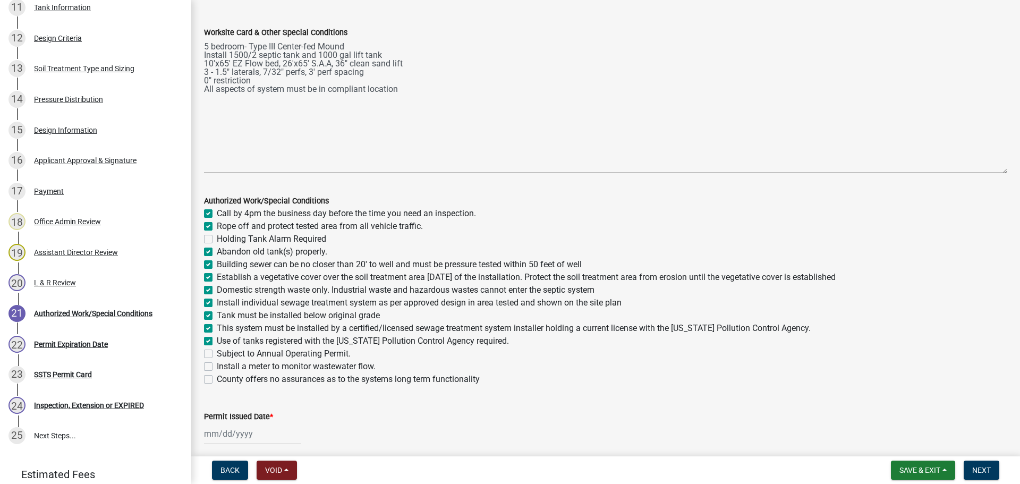
checkbox input "true"
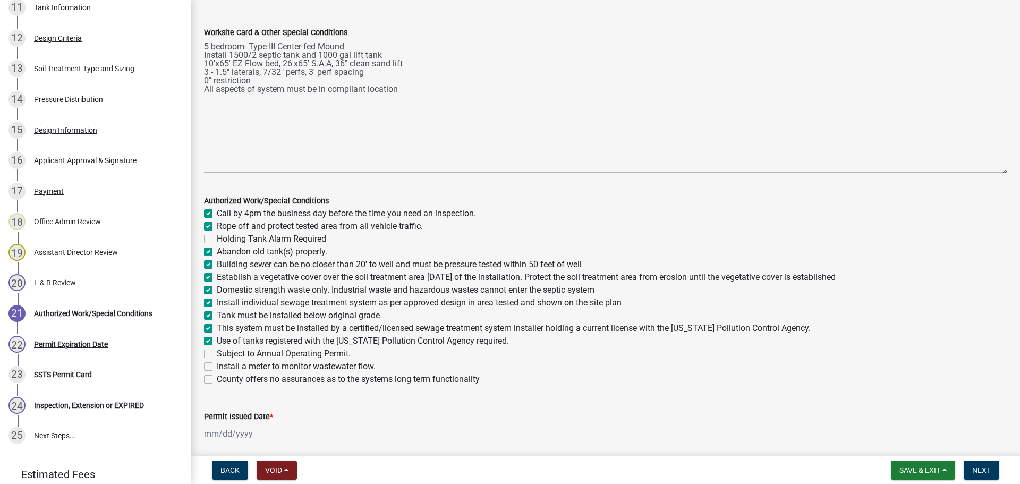
checkbox input "false"
drag, startPoint x: 208, startPoint y: 365, endPoint x: 209, endPoint y: 370, distance: 5.3
click at [217, 365] on label "Install a meter to monitor wastewater flow." at bounding box center [296, 366] width 159 height 13
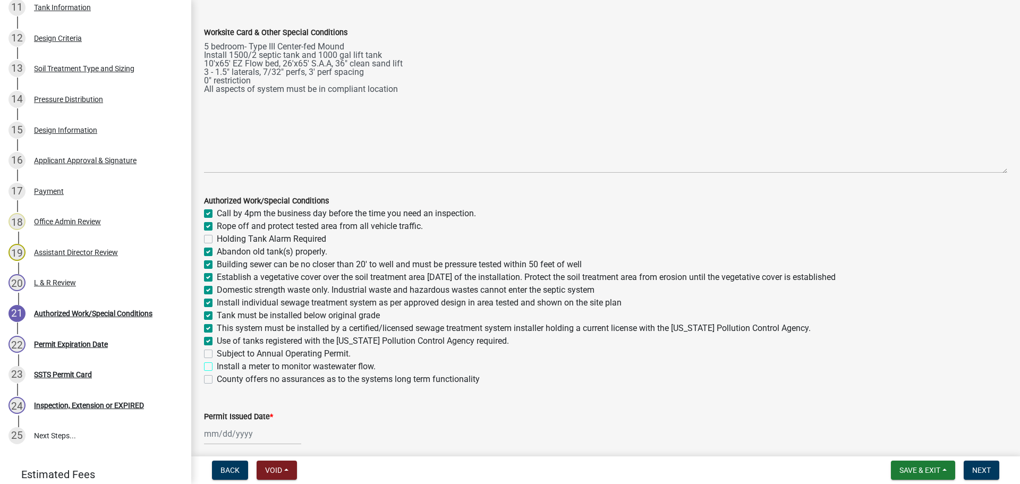
click at [217, 365] on input "Install a meter to monitor wastewater flow." at bounding box center [220, 363] width 7 height 7
checkbox input "true"
checkbox input "false"
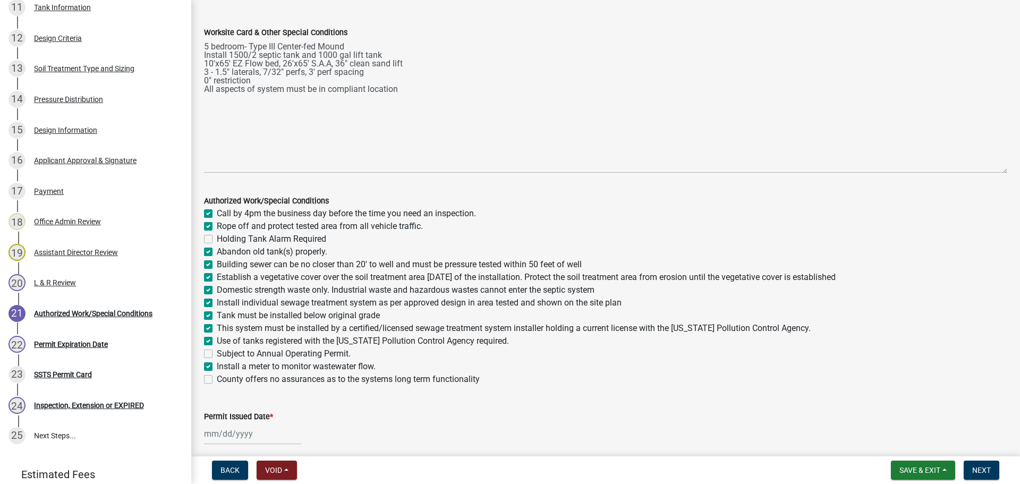
checkbox input "true"
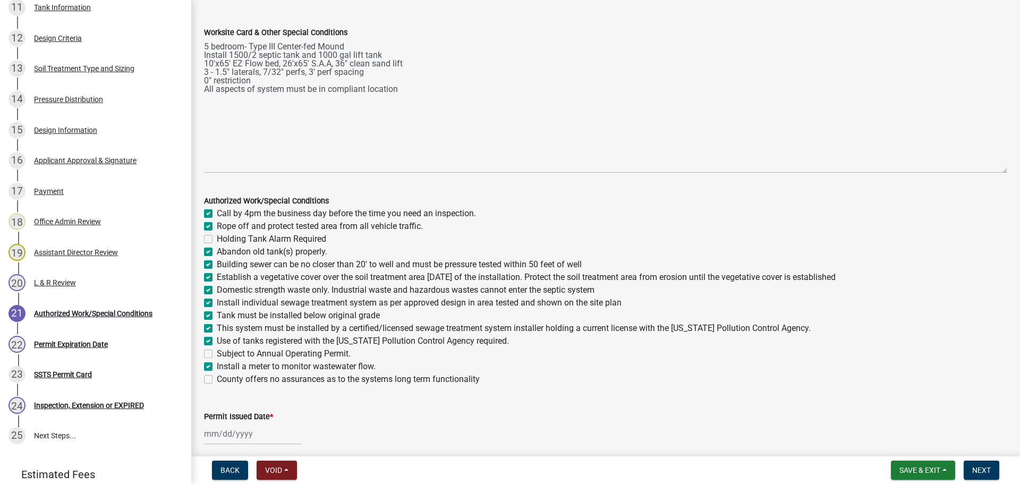
checkbox input "true"
checkbox input "false"
checkbox input "true"
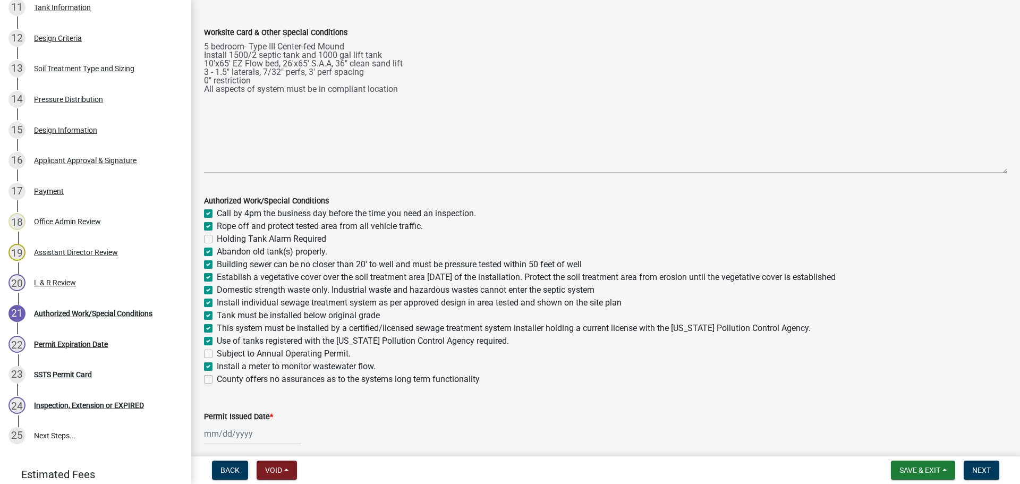
click at [217, 375] on label "County offers no assurances as to the systems long term functionality" at bounding box center [348, 379] width 263 height 13
click at [217, 375] on input "County offers no assurances as to the systems long term functionality" at bounding box center [220, 376] width 7 height 7
checkbox input "true"
click at [219, 427] on div at bounding box center [252, 434] width 97 height 22
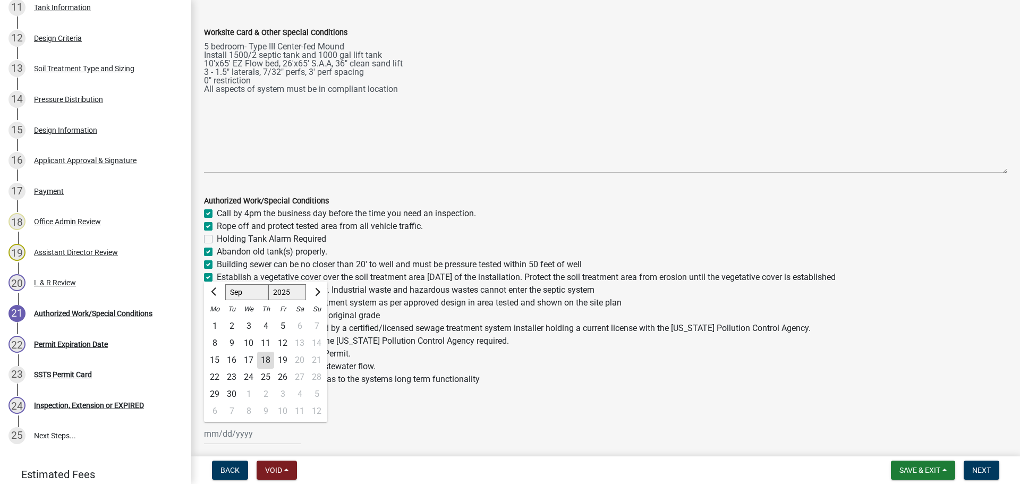
click at [267, 358] on div "18" at bounding box center [265, 360] width 17 height 17
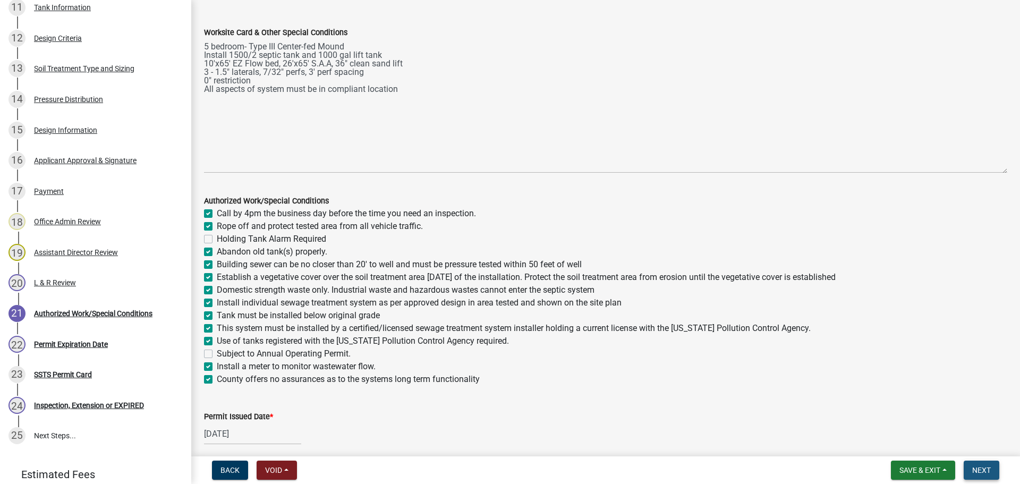
click at [971, 465] on button "Next" at bounding box center [981, 469] width 36 height 19
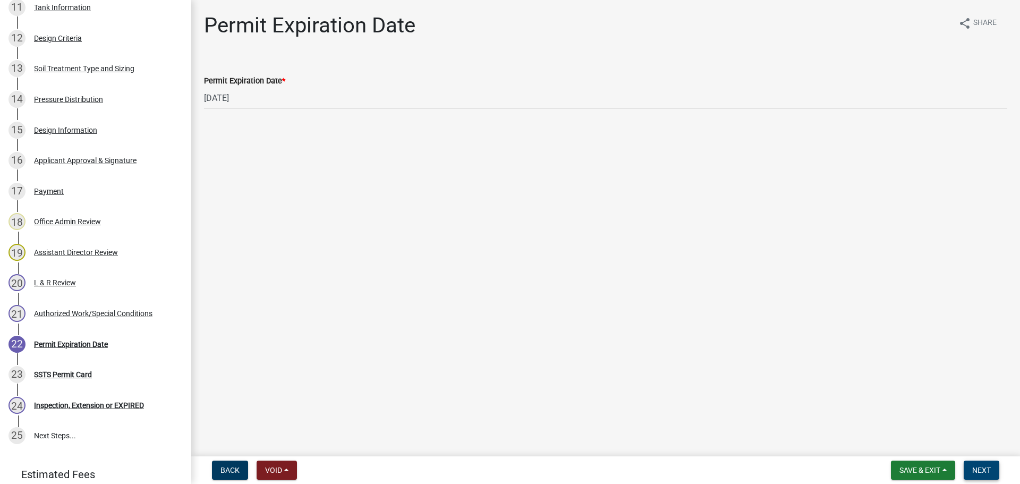
click at [970, 465] on button "Next" at bounding box center [981, 469] width 36 height 19
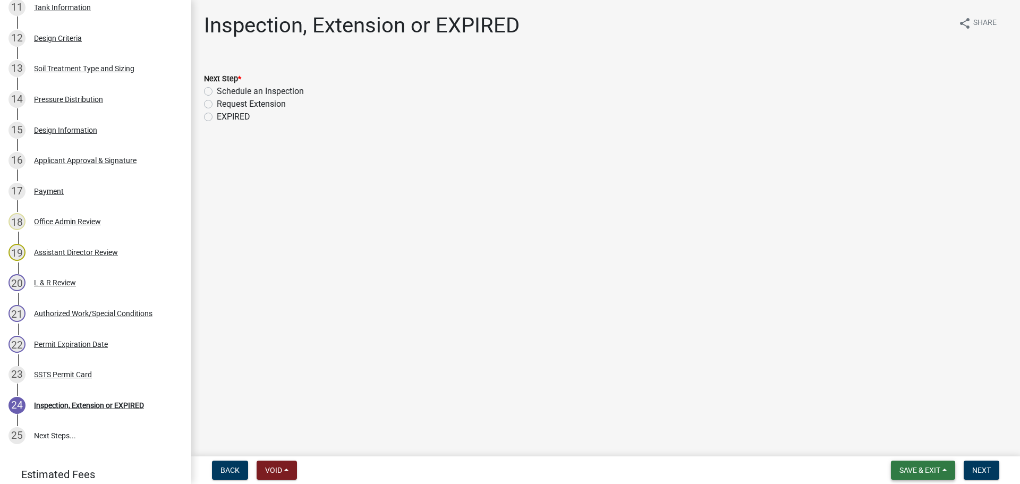
click at [925, 469] on span "Save & Exit" at bounding box center [919, 470] width 41 height 8
click at [922, 445] on button "Save & Exit" at bounding box center [912, 442] width 85 height 25
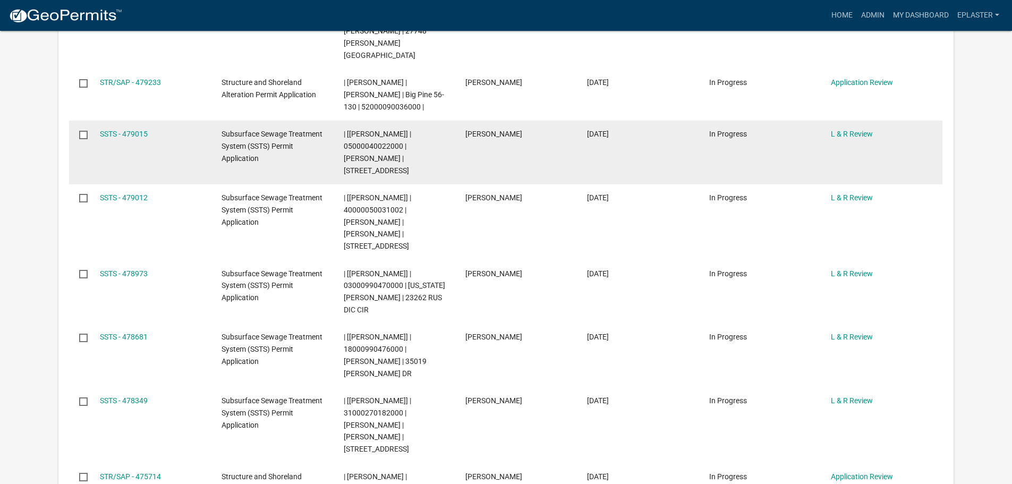
scroll to position [624, 0]
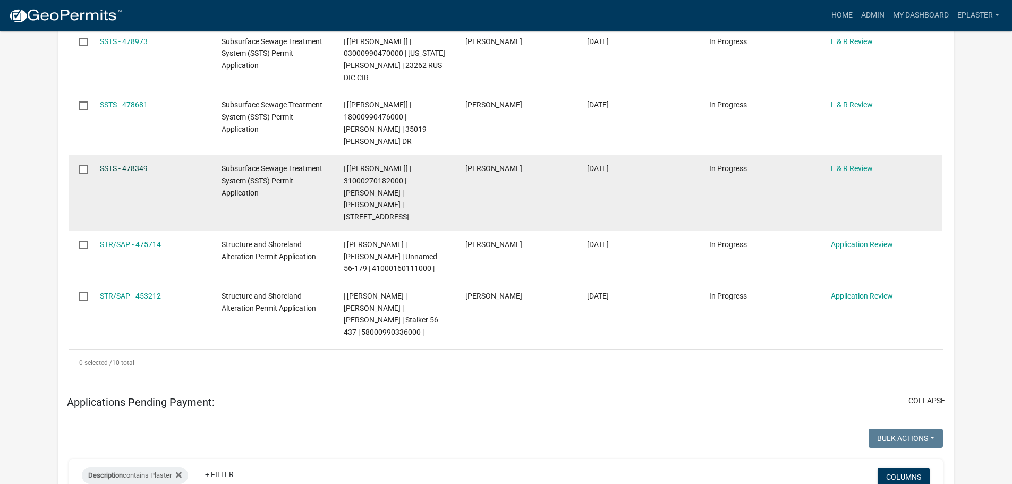
click at [129, 164] on link "SSTS - 478349" at bounding box center [124, 168] width 48 height 8
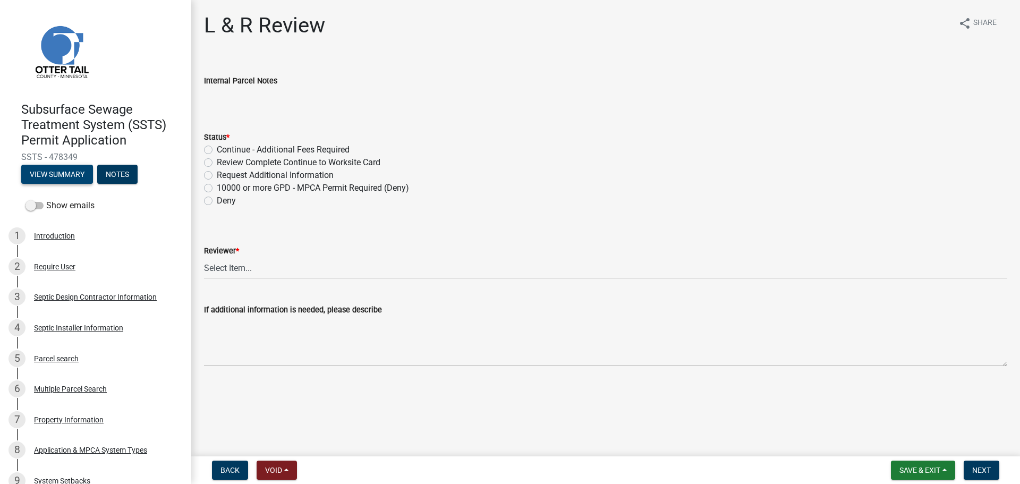
click at [75, 170] on button "View Summary" at bounding box center [57, 174] width 72 height 19
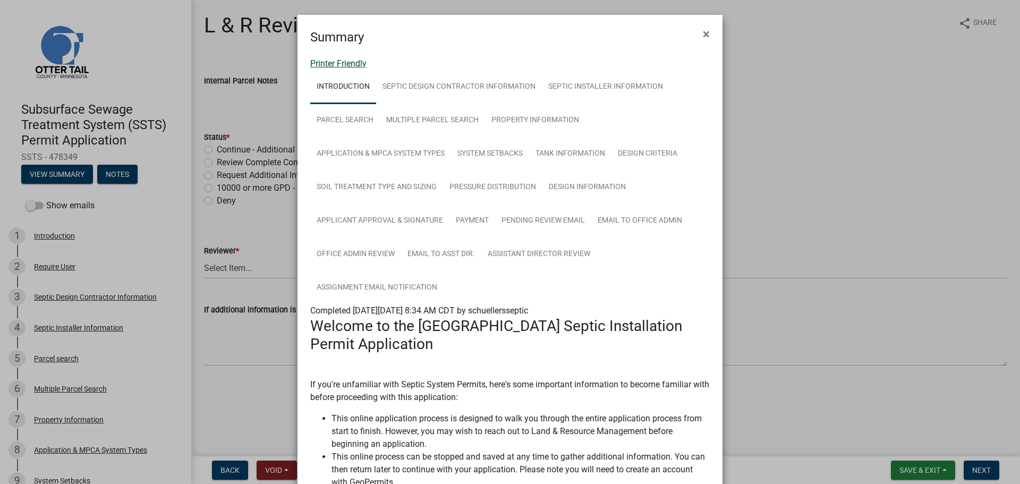
click at [323, 59] on link "Printer Friendly" at bounding box center [338, 63] width 56 height 10
click at [703, 29] on span "×" at bounding box center [706, 34] width 7 height 15
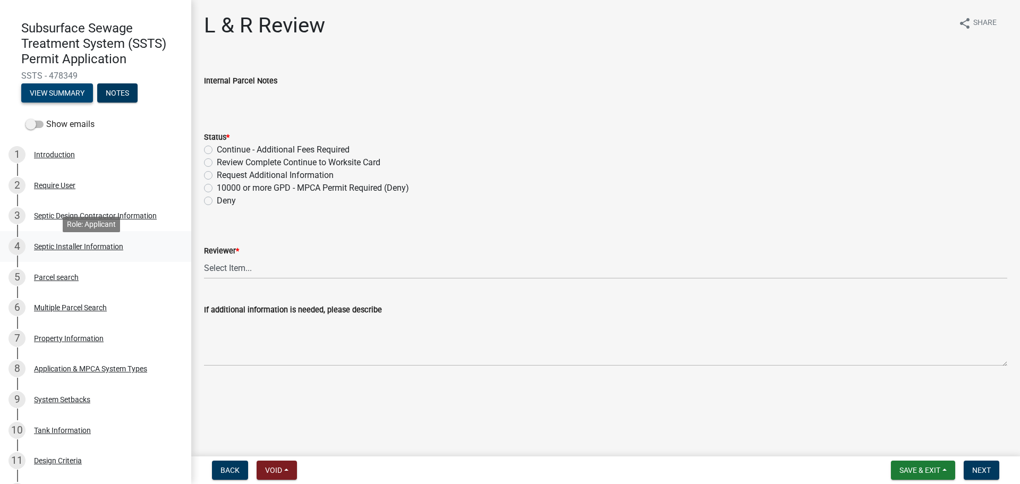
scroll to position [106, 0]
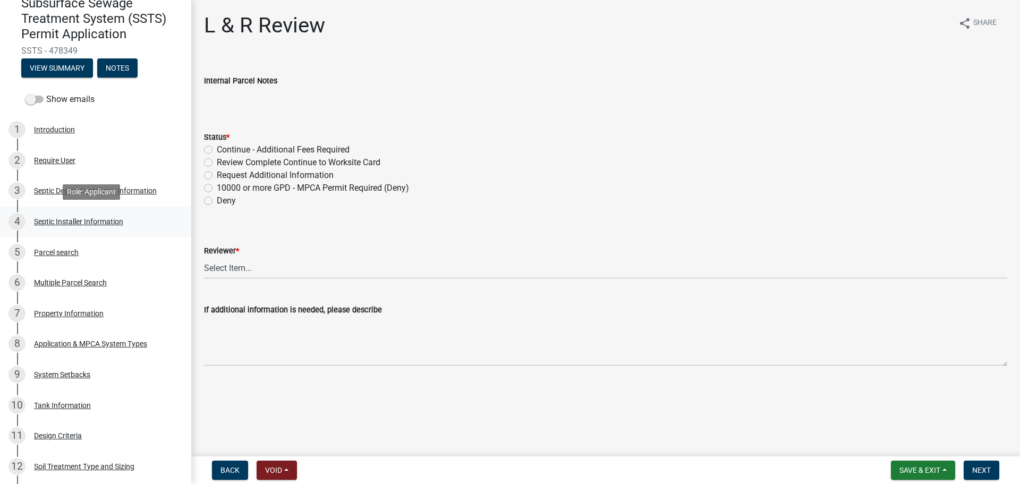
click at [112, 224] on div "Septic Installer Information" at bounding box center [78, 221] width 89 height 7
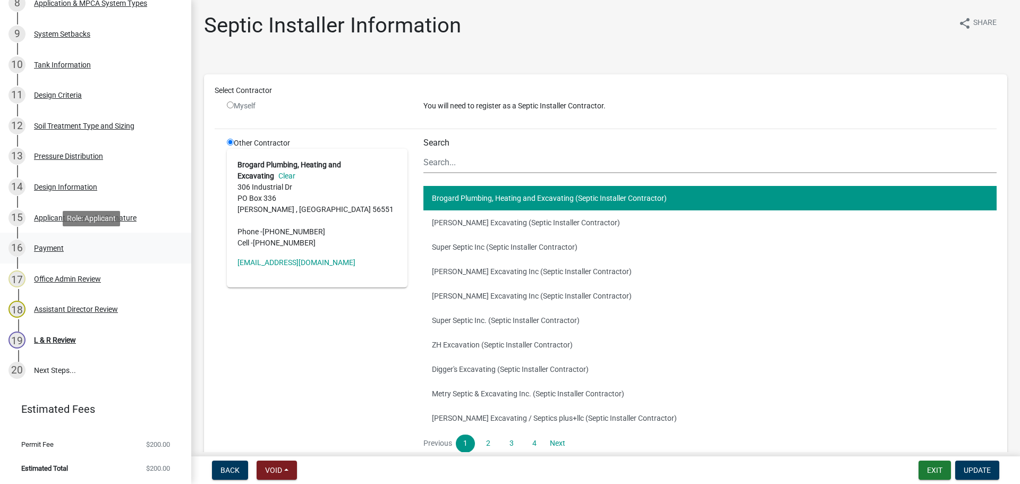
scroll to position [447, 0]
click at [95, 346] on div "19 L & R Review" at bounding box center [91, 339] width 166 height 17
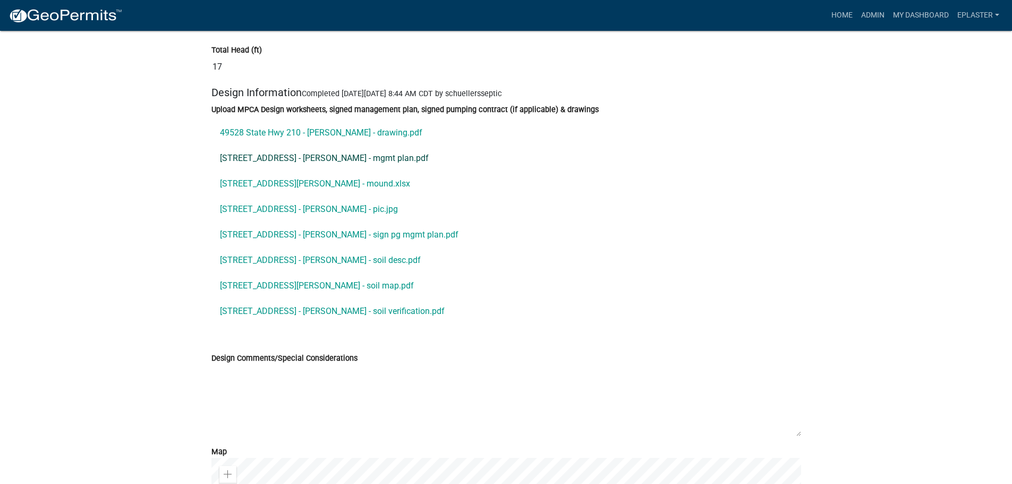
scroll to position [5285, 0]
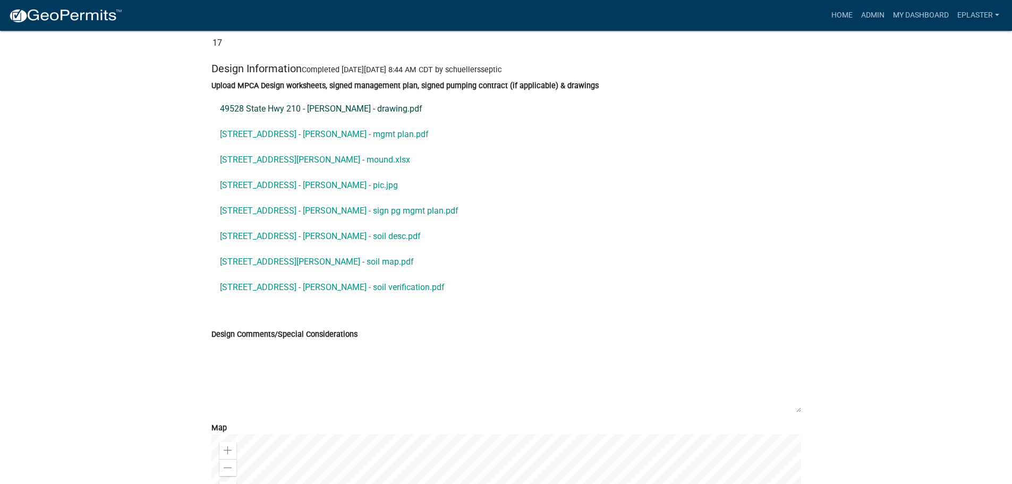
click at [363, 118] on link "49528 State Hwy 210 - Frederick - drawing.pdf" at bounding box center [506, 108] width 590 height 25
click at [359, 164] on link "49528 State Hwy 210 - Frederick - mound.xlsx" at bounding box center [506, 159] width 590 height 25
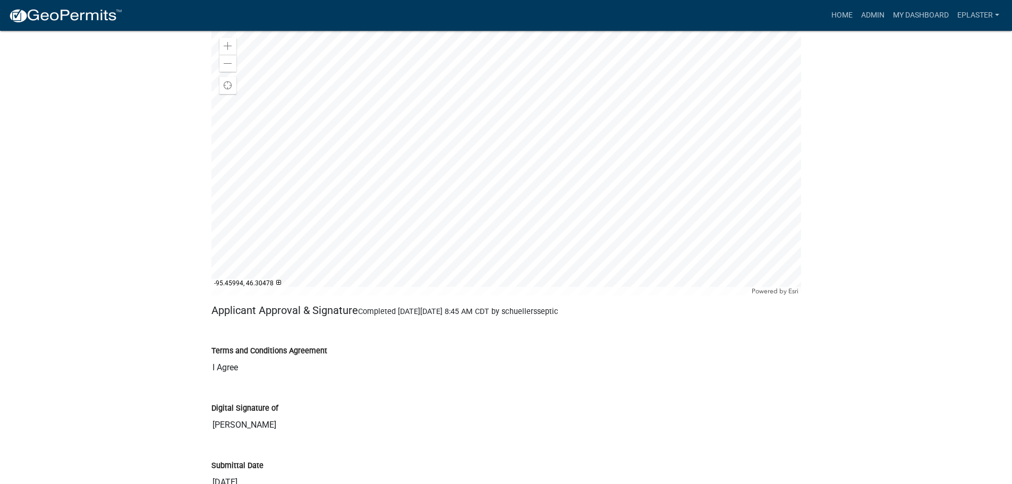
scroll to position [5683, 0]
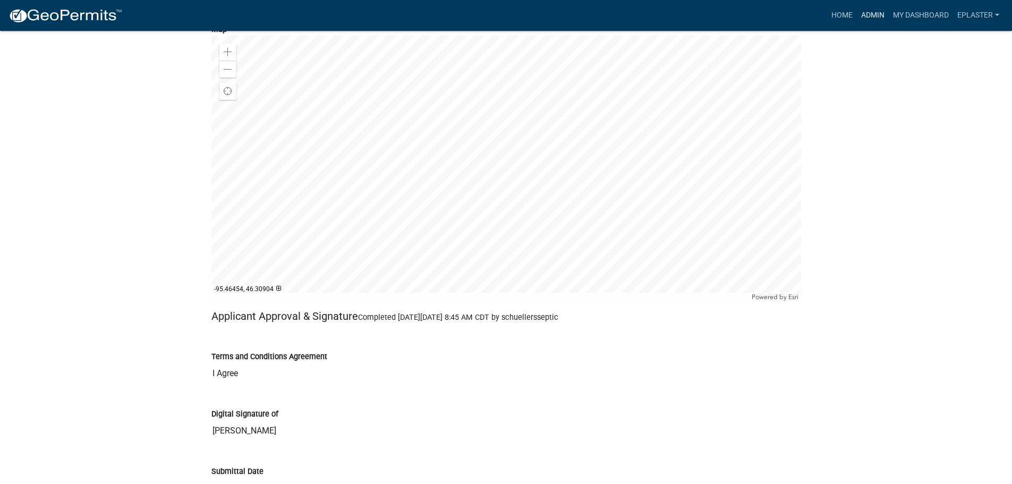
click at [876, 14] on link "Admin" at bounding box center [873, 15] width 32 height 20
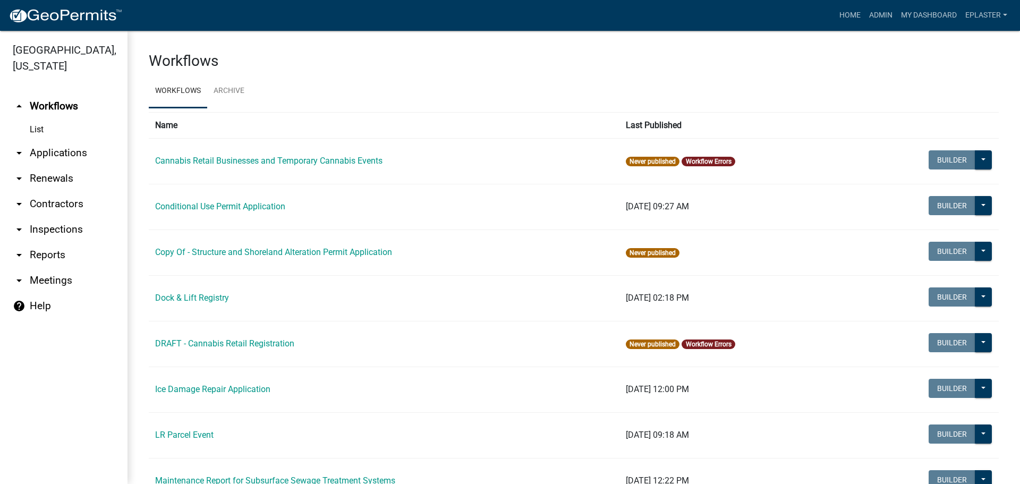
click at [53, 157] on link "arrow_drop_down Applications" at bounding box center [63, 152] width 127 height 25
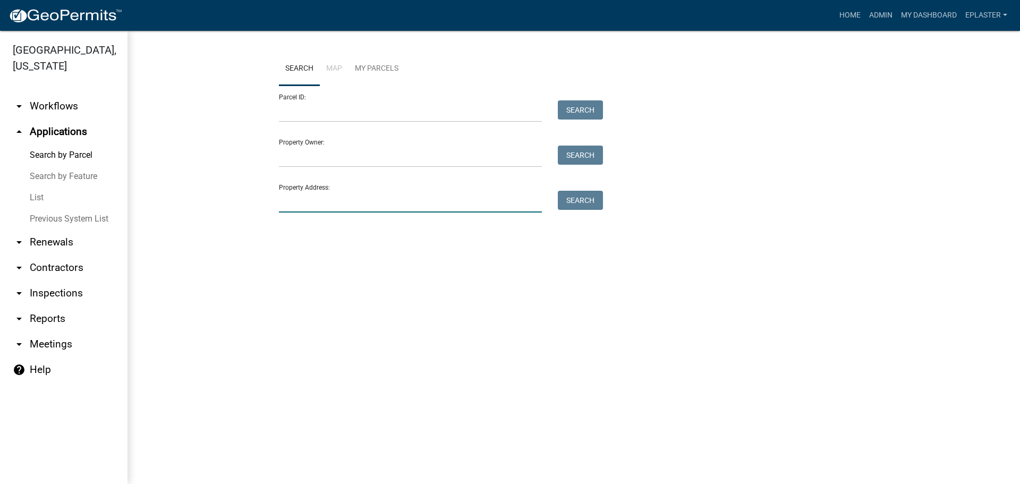
click at [302, 193] on input "Property Address:" at bounding box center [410, 202] width 263 height 22
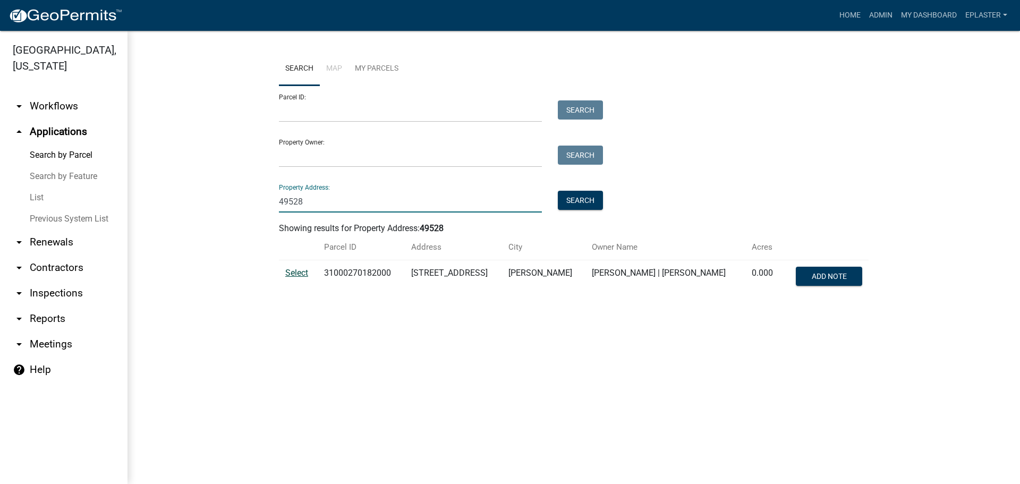
type input "49528"
click at [300, 272] on span "Select" at bounding box center [296, 273] width 23 height 10
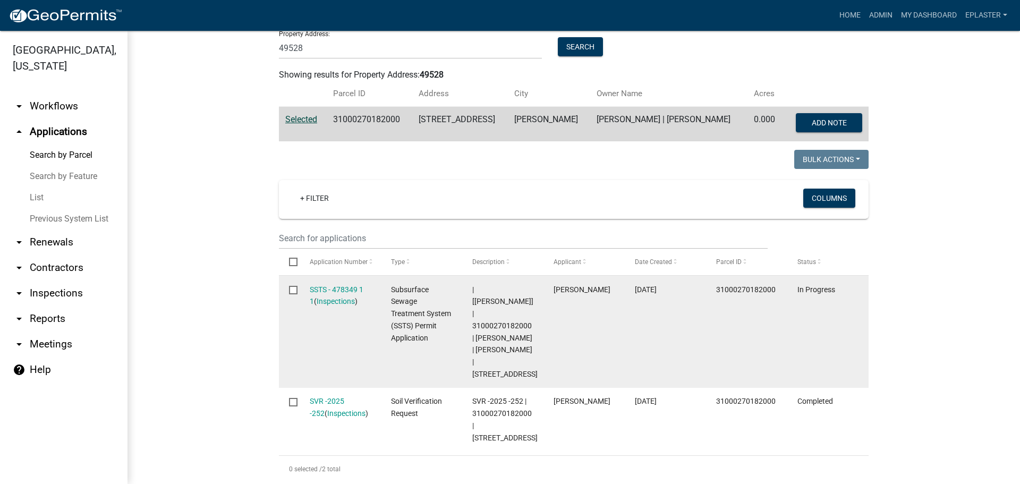
scroll to position [300, 0]
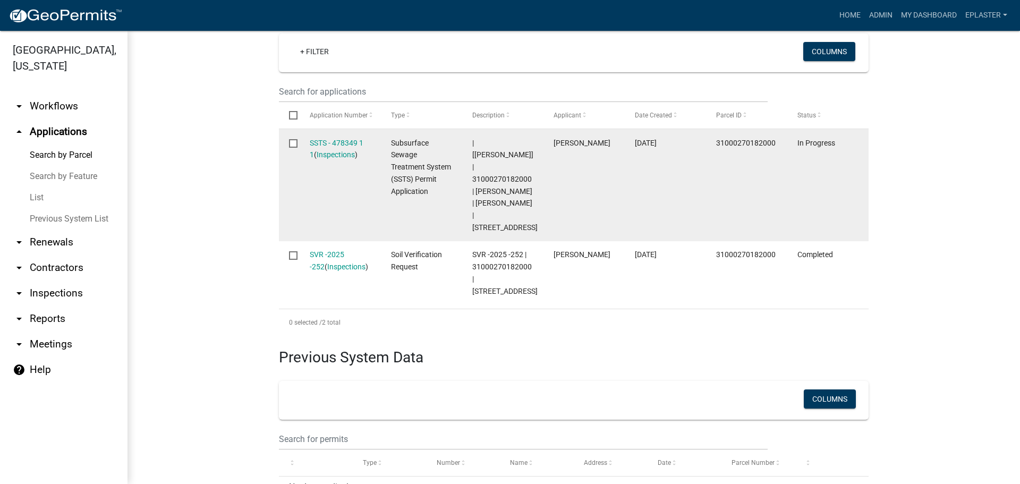
click at [496, 170] on span "| [Elizabeth Plaster] | 31000270182000 | CHARLES FREDERICK | PATRICIA FREDERICK…" at bounding box center [504, 185] width 65 height 93
copy span "31000270182000"
click at [346, 141] on link "SSTS - 478349 1 1" at bounding box center [337, 149] width 54 height 21
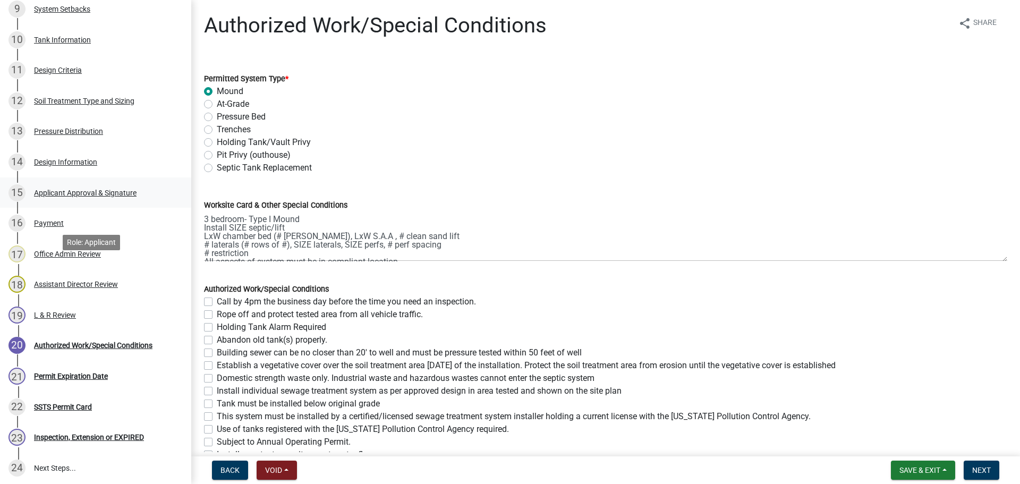
scroll to position [491, 0]
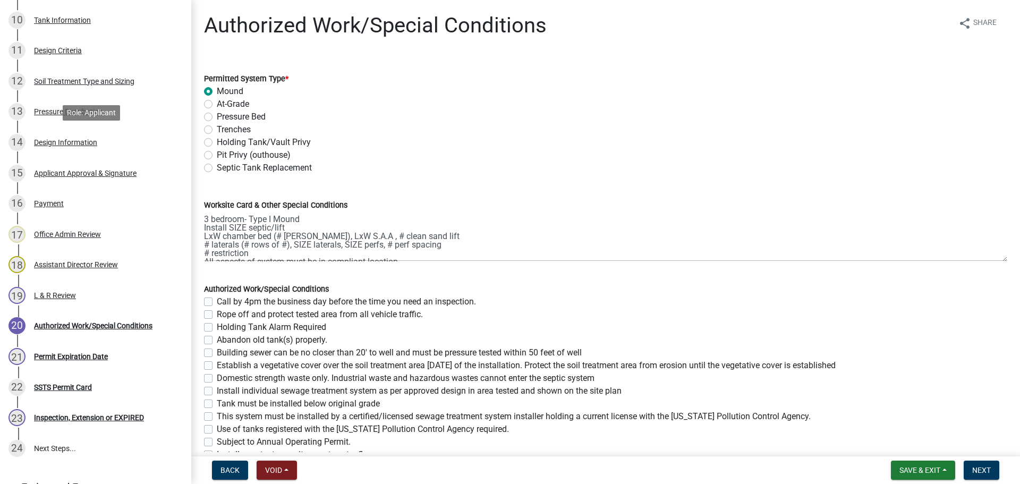
click at [80, 139] on div "Design Information" at bounding box center [65, 142] width 63 height 7
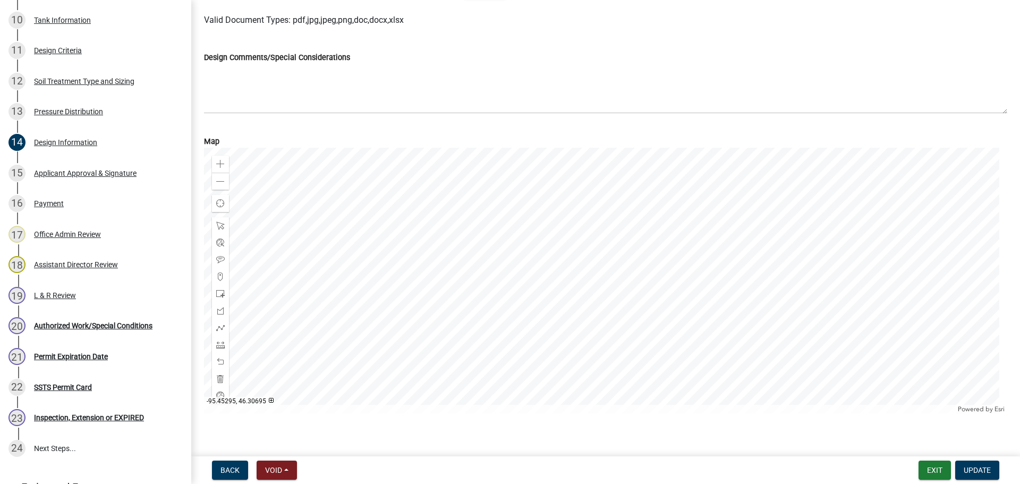
scroll to position [424, 0]
